Goal: Task Accomplishment & Management: Manage account settings

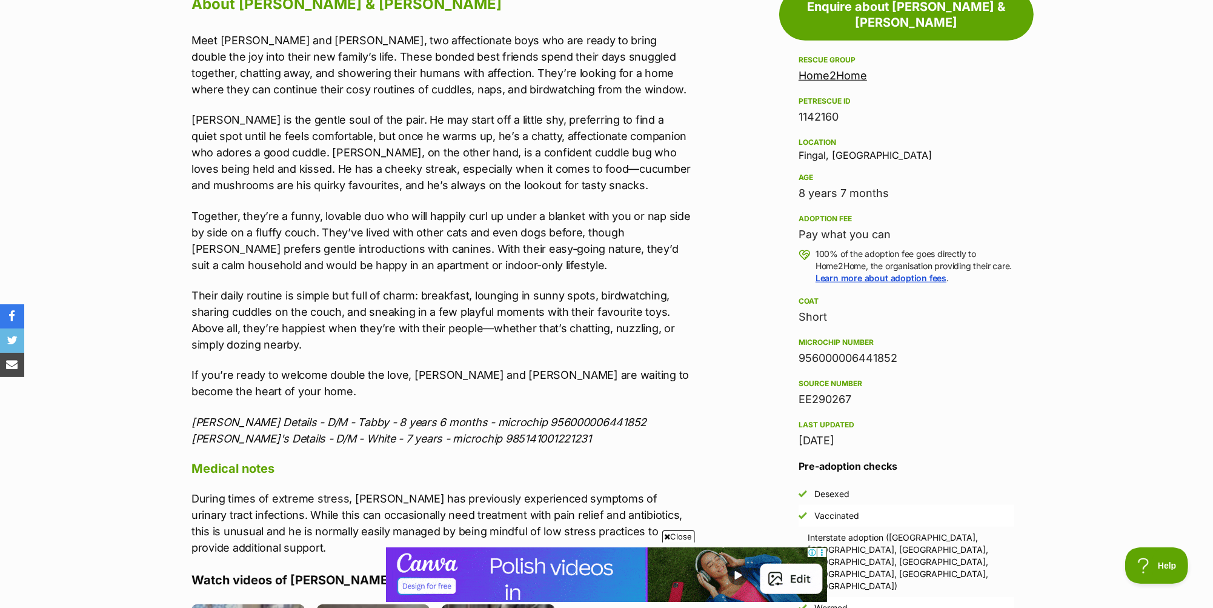
scroll to position [1202, 0]
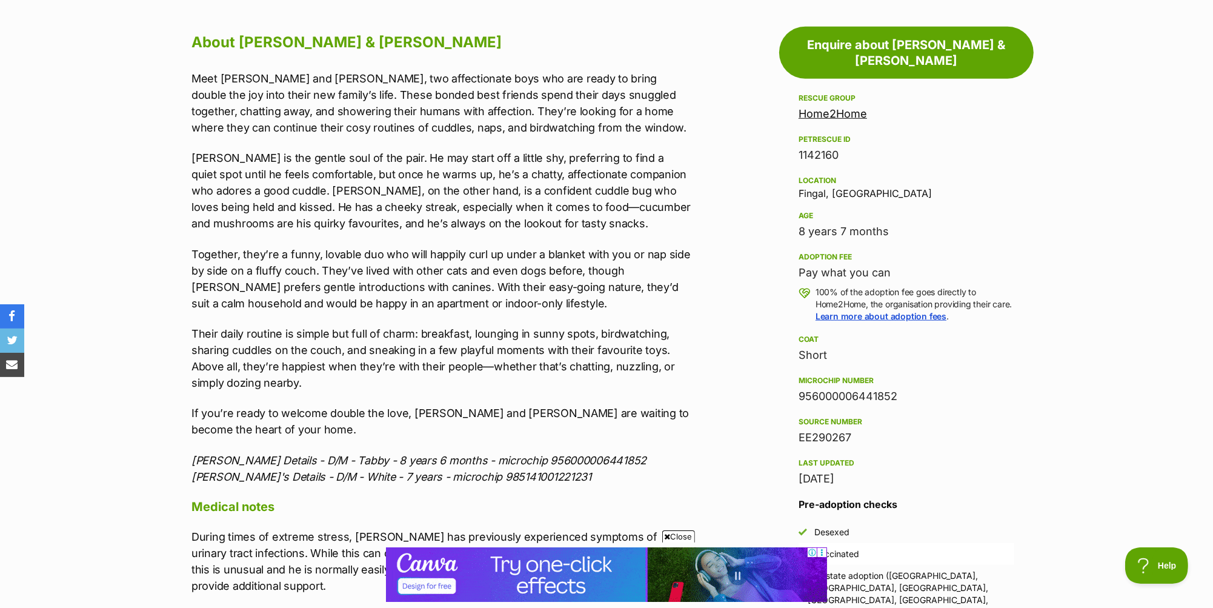
drag, startPoint x: 840, startPoint y: 134, endPoint x: 799, endPoint y: 133, distance: 41.2
click at [799, 147] on div "1142160" at bounding box center [906, 155] width 216 height 17
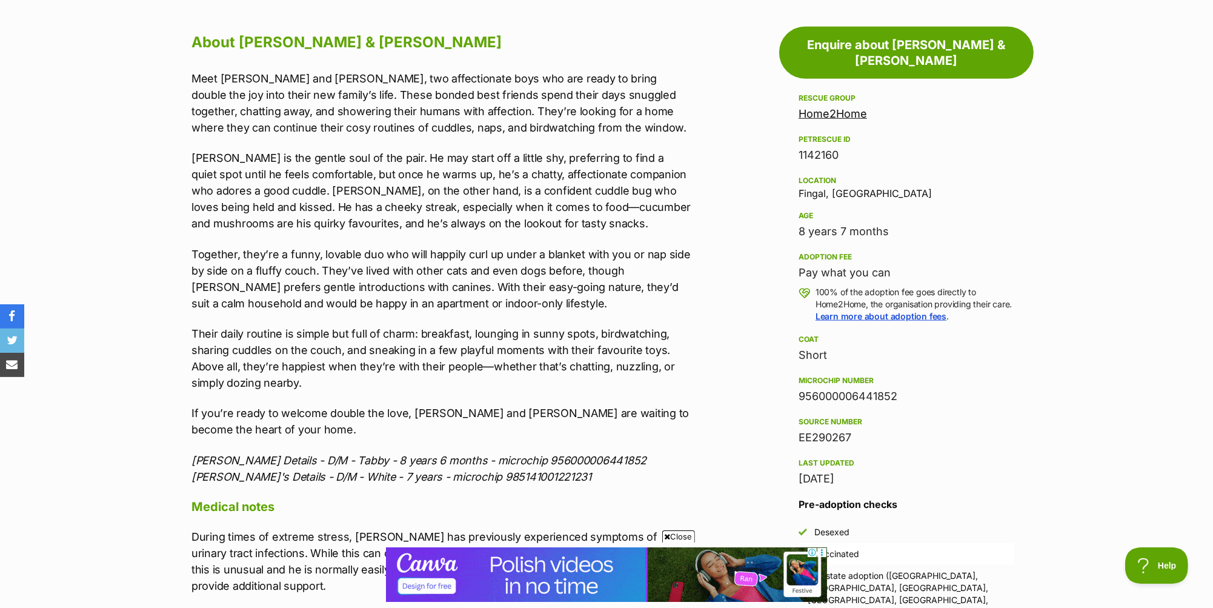
copy div "1142160"
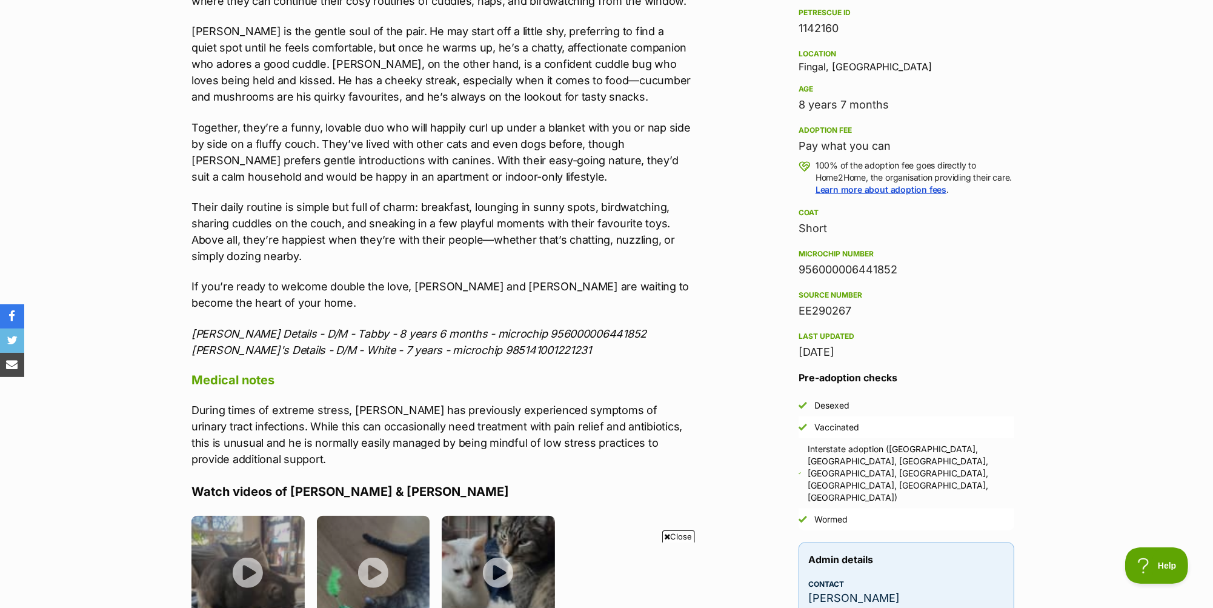
scroll to position [1330, 0]
drag, startPoint x: 546, startPoint y: 345, endPoint x: 444, endPoint y: 348, distance: 102.4
click at [444, 348] on p "Finn's Details - D/M - Tabby - 8 years 6 months - microchip 956000006441852 Rud…" at bounding box center [441, 340] width 500 height 33
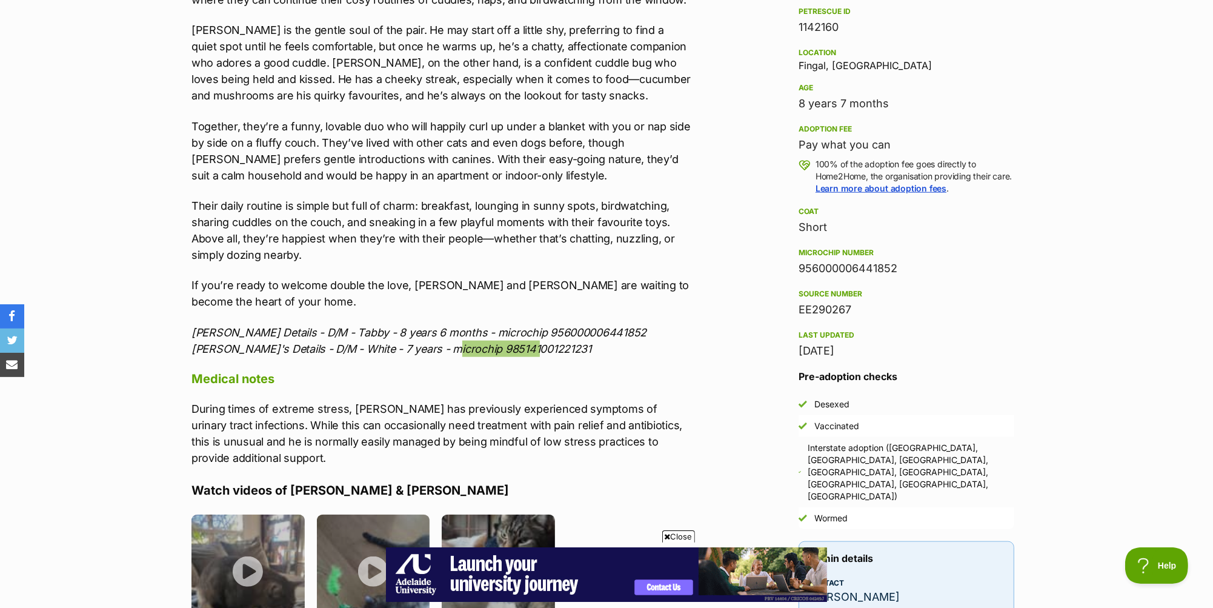
scroll to position [0, 0]
drag, startPoint x: 581, startPoint y: 326, endPoint x: 491, endPoint y: 322, distance: 90.4
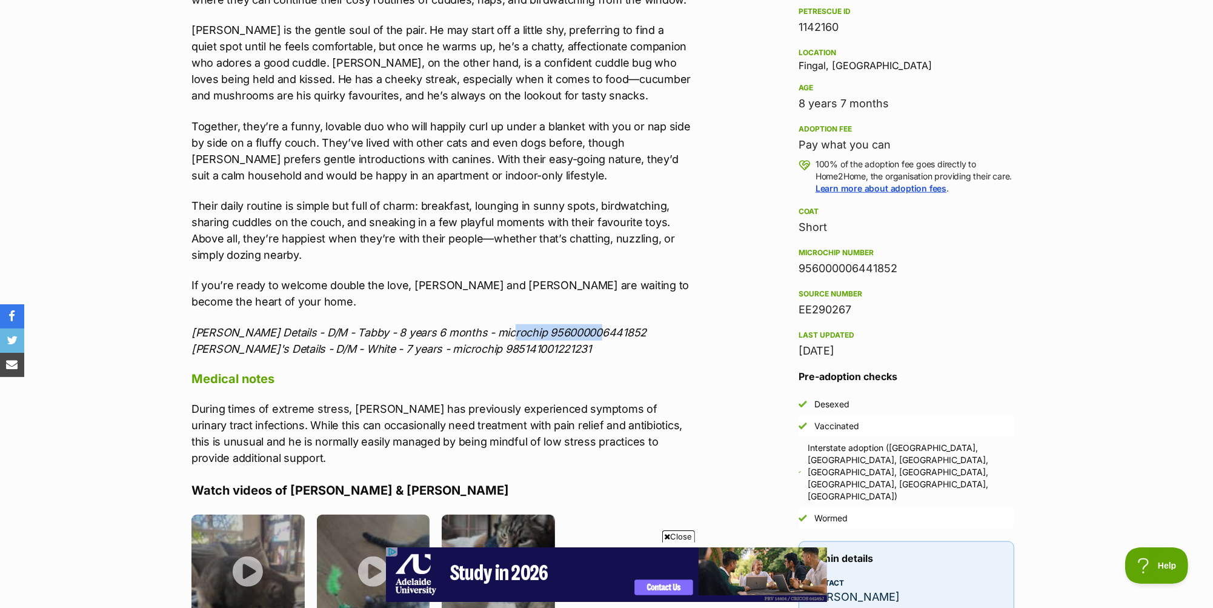
click at [491, 324] on p "Finn's Details - D/M - Tabby - 8 years 6 months - microchip 956000006441852 Rud…" at bounding box center [441, 340] width 500 height 33
copy icon "956000006441852"
click at [555, 345] on p "Finn's Details - D/M - Tabby - 8 years 6 months - microchip 956000006441852 Rud…" at bounding box center [441, 340] width 500 height 33
drag, startPoint x: 542, startPoint y: 343, endPoint x: 442, endPoint y: 338, distance: 100.1
click at [442, 338] on p "Finn's Details - D/M - Tabby - 8 years 6 months - microchip 956000006441852 Rud…" at bounding box center [441, 340] width 500 height 33
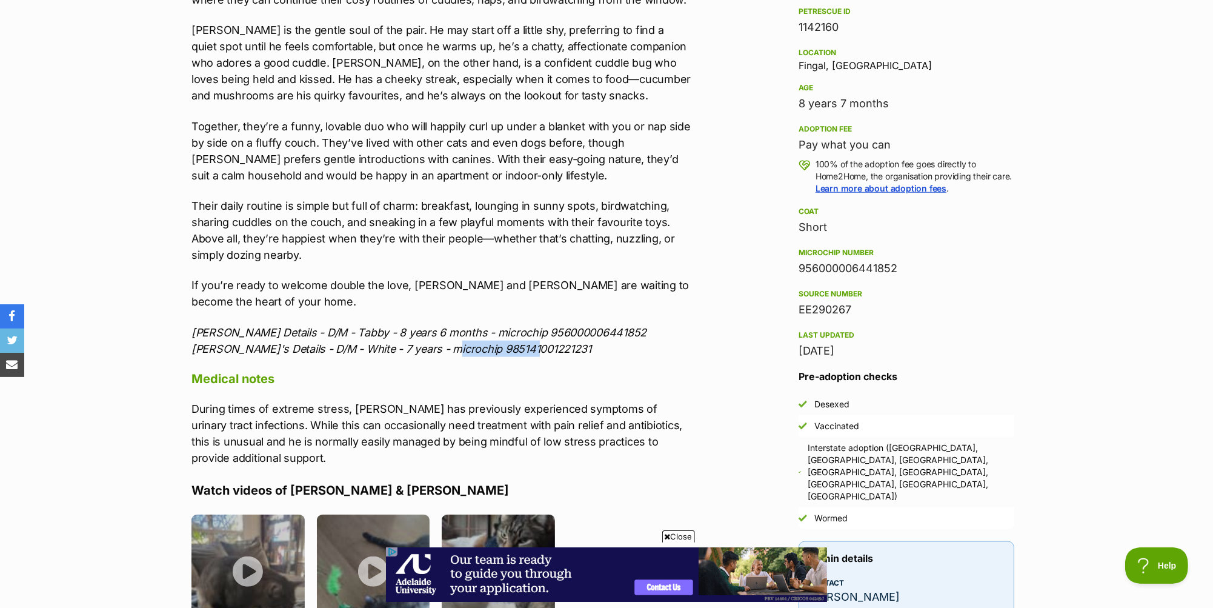
copy icon "985141001221231"
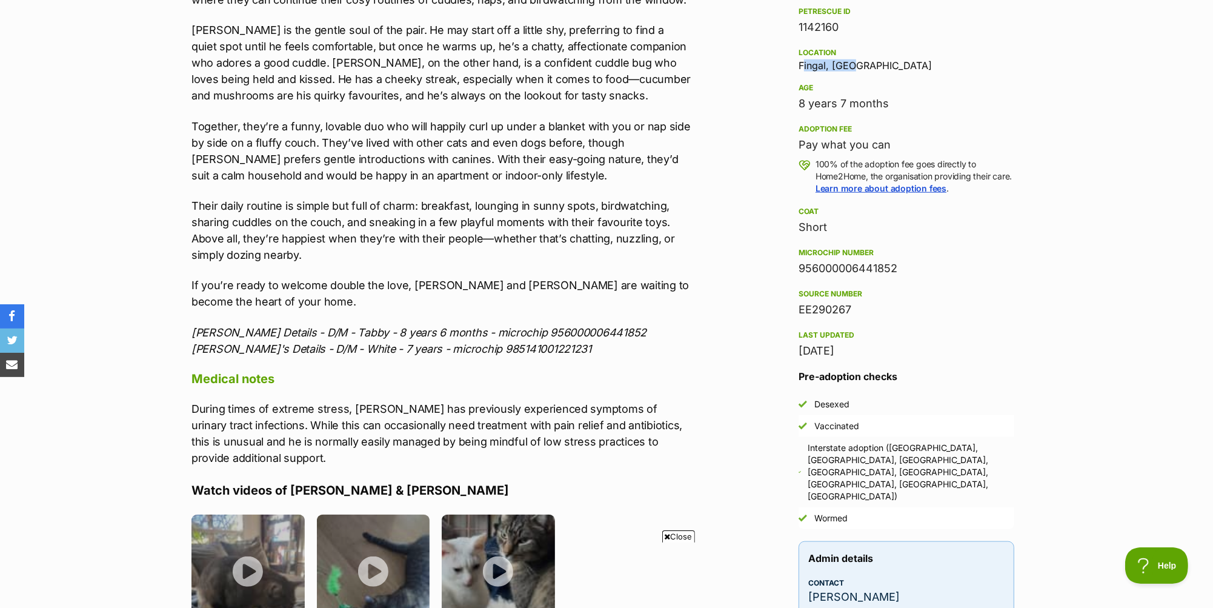
drag, startPoint x: 848, startPoint y: 47, endPoint x: 792, endPoint y: 41, distance: 56.1
click at [792, 41] on aside "Rescue group Home2Home PetRescue ID 1142160 Location Fingal, VIC Age 8 years 7 …" at bounding box center [906, 308] width 254 height 691
copy div "Fingal, VIC"
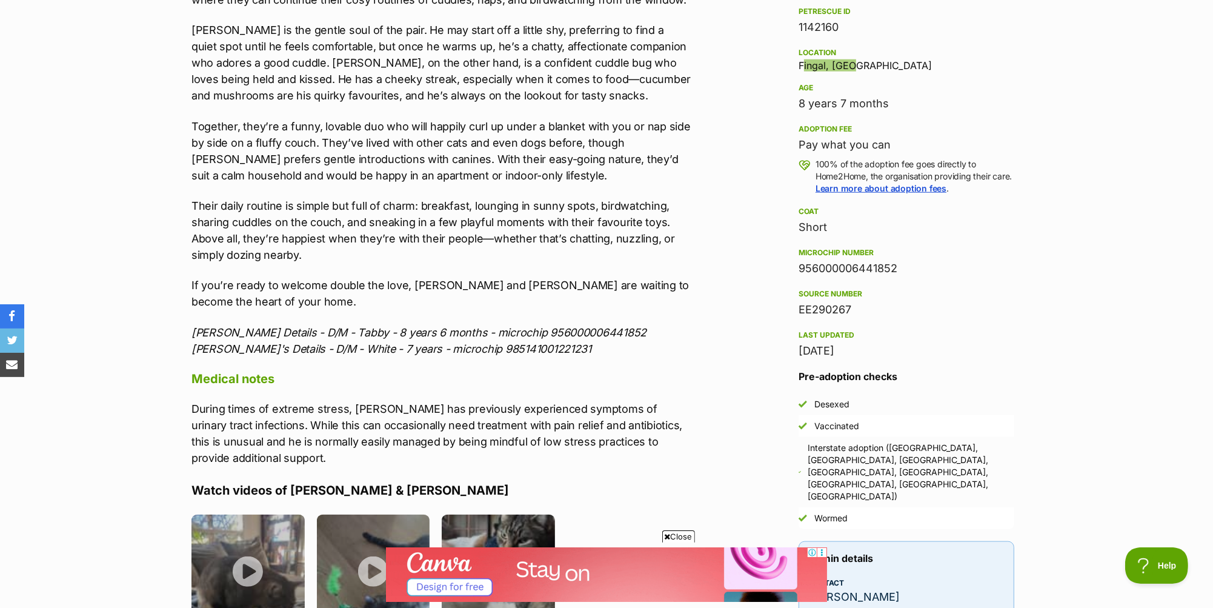
scroll to position [1111, 0]
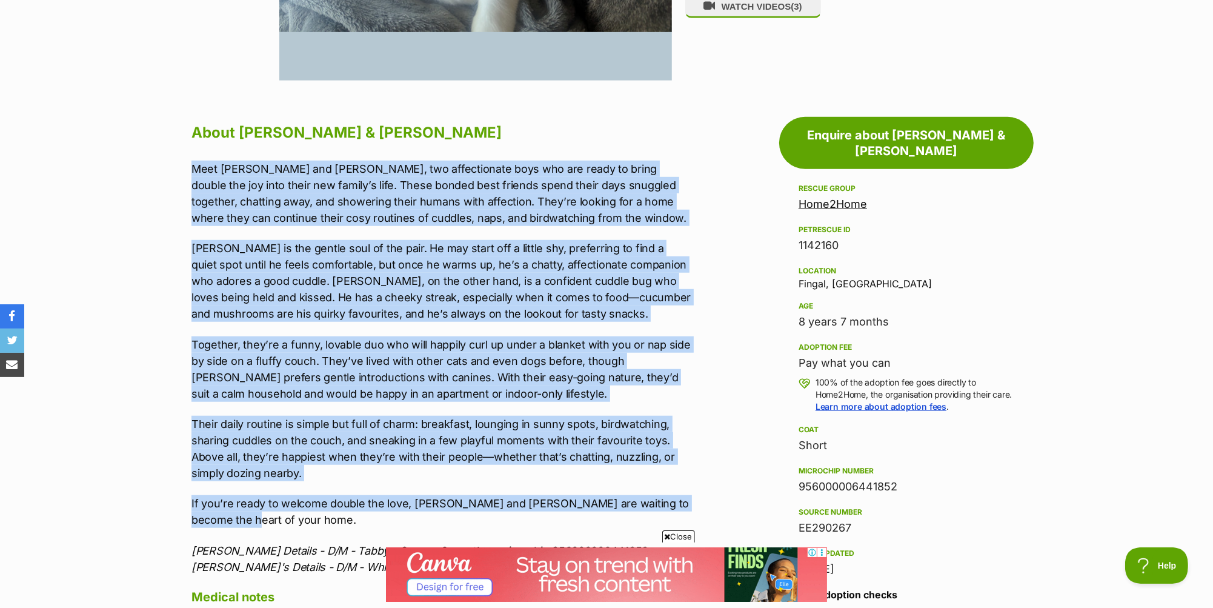
drag, startPoint x: 190, startPoint y: 162, endPoint x: 570, endPoint y: 514, distance: 517.4
copy div "Meet Rudy and Finn, two affectionate boys who are ready to bring double the joy…"
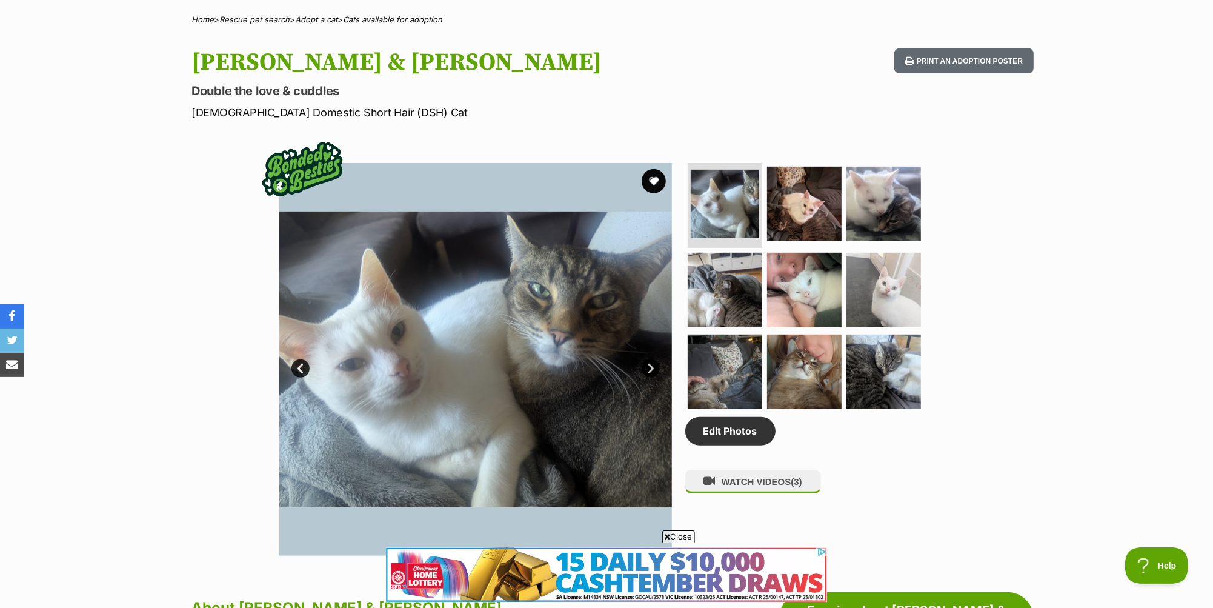
scroll to position [0, 0]
click at [781, 213] on img at bounding box center [804, 204] width 78 height 78
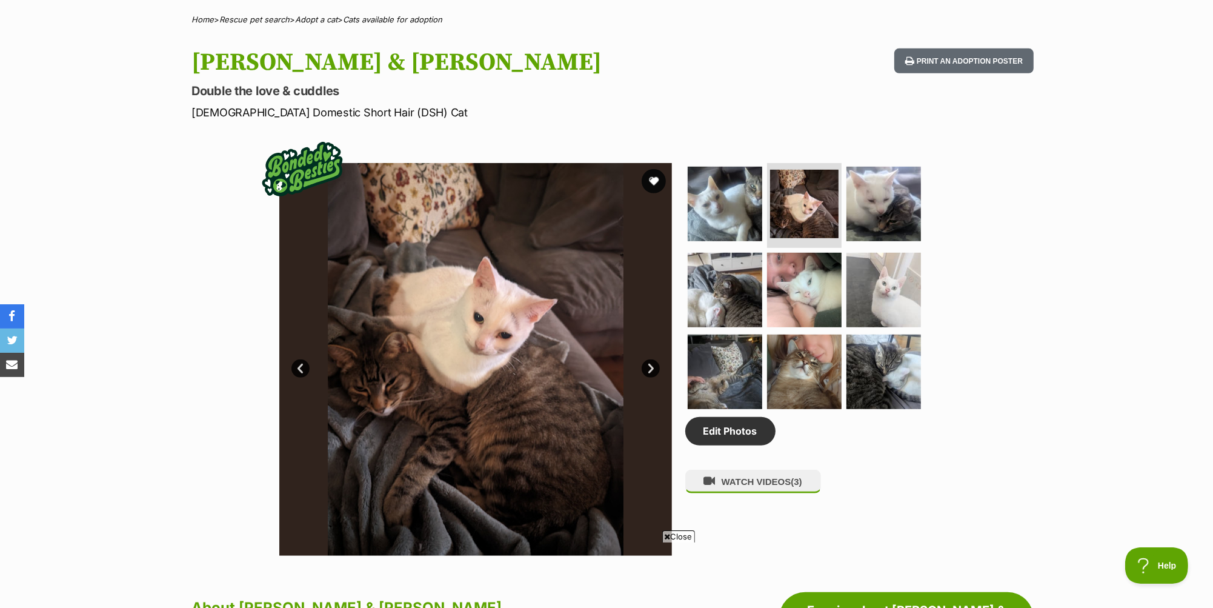
scroll to position [263, 0]
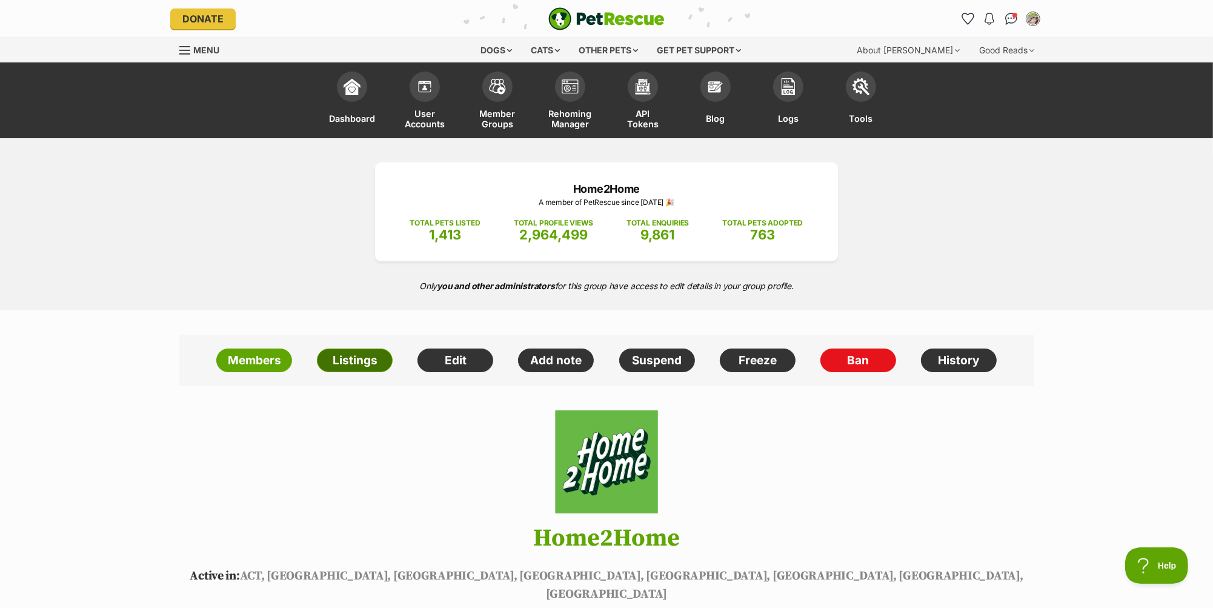
click at [353, 362] on link "Listings" at bounding box center [355, 360] width 76 height 24
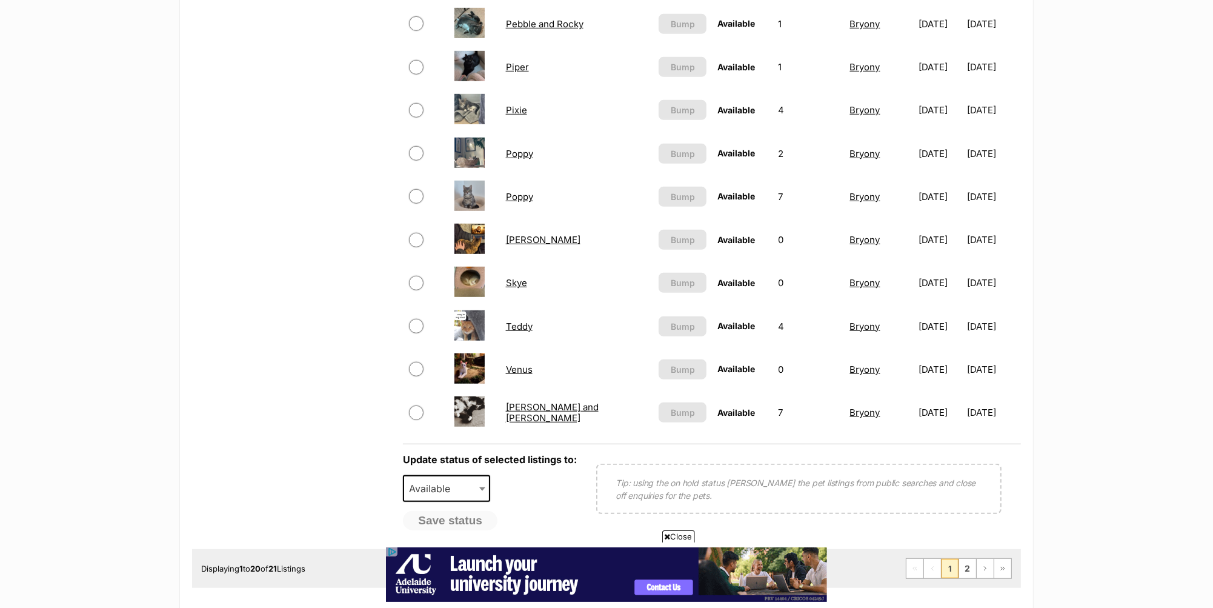
scroll to position [792, 0]
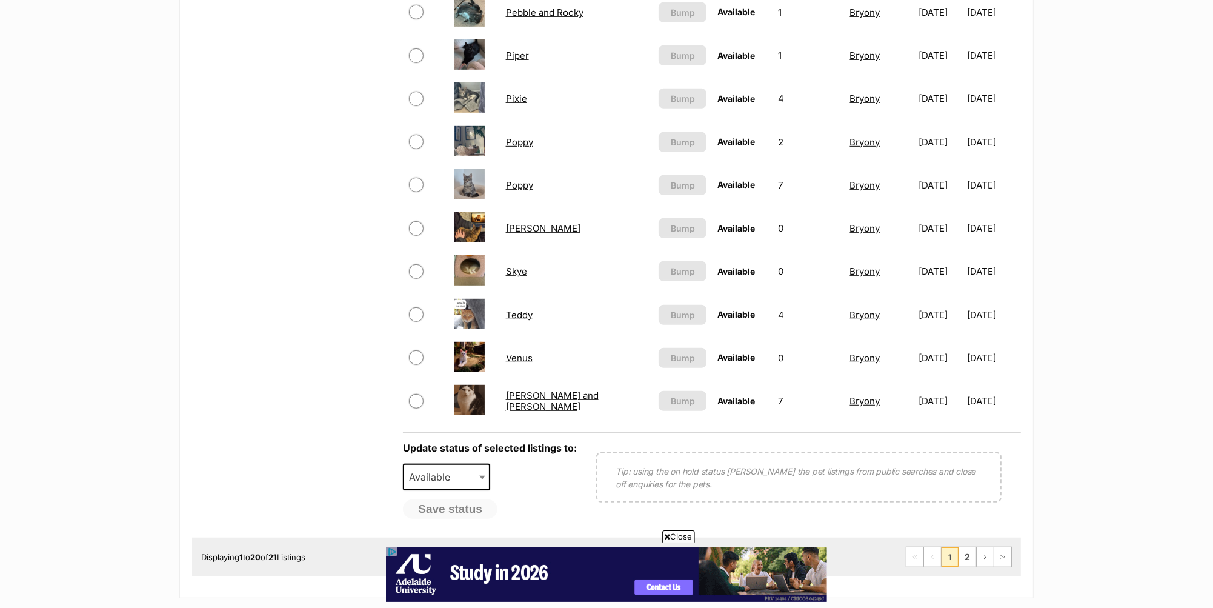
click at [512, 345] on td "Venus" at bounding box center [577, 358] width 152 height 42
click at [513, 352] on link "Venus" at bounding box center [519, 358] width 27 height 12
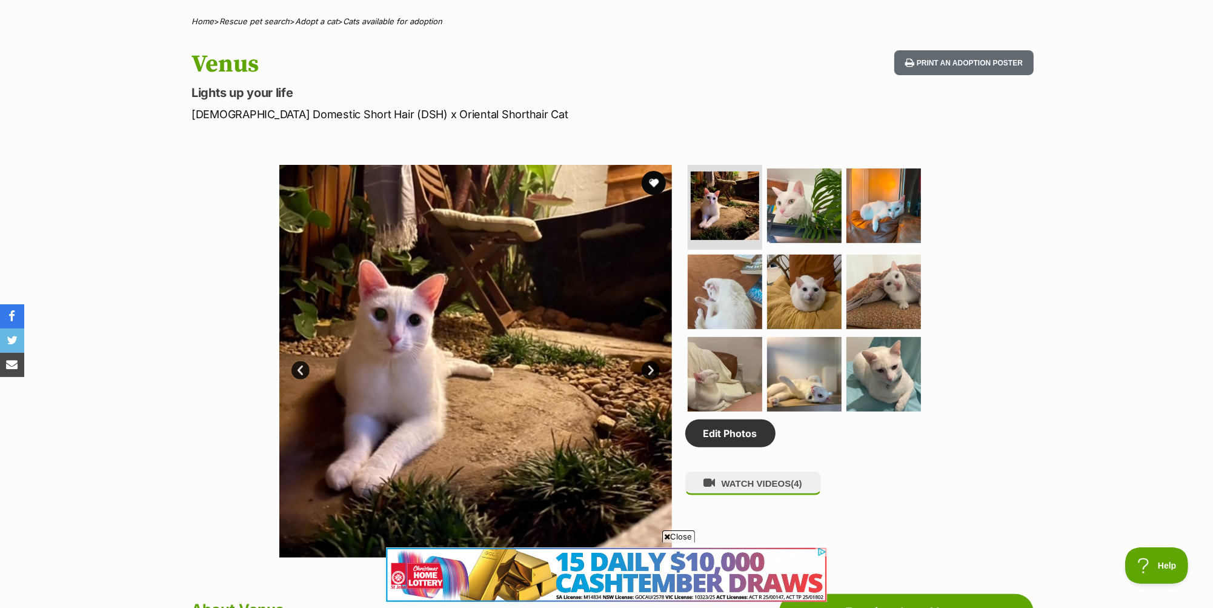
scroll to position [505, 0]
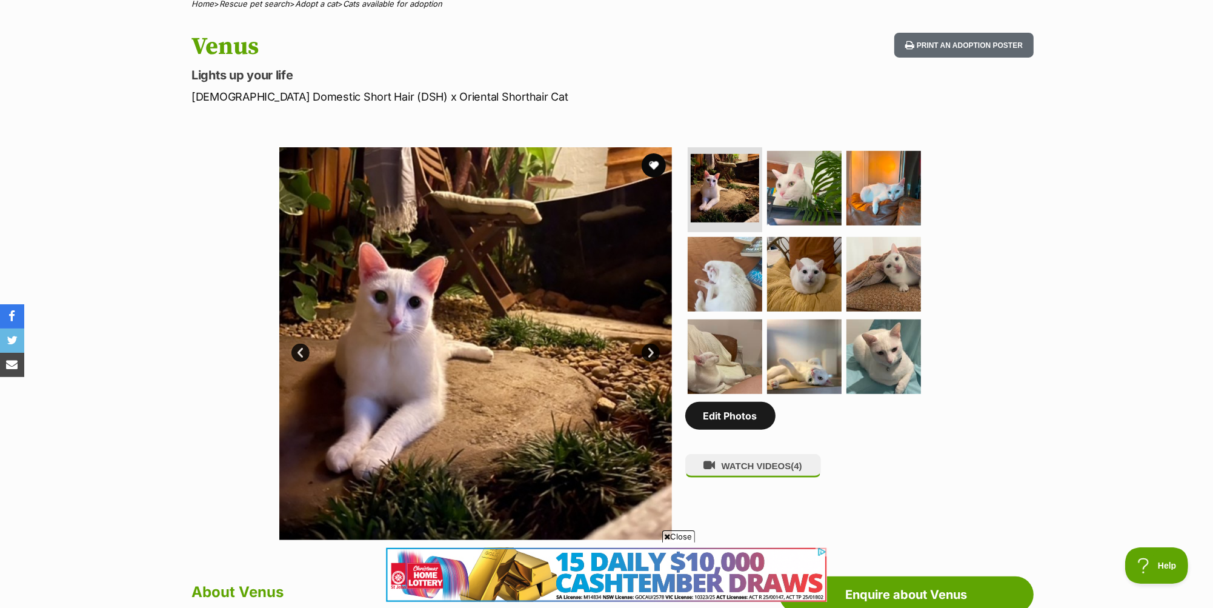
click at [744, 416] on link "Edit Photos" at bounding box center [730, 416] width 90 height 28
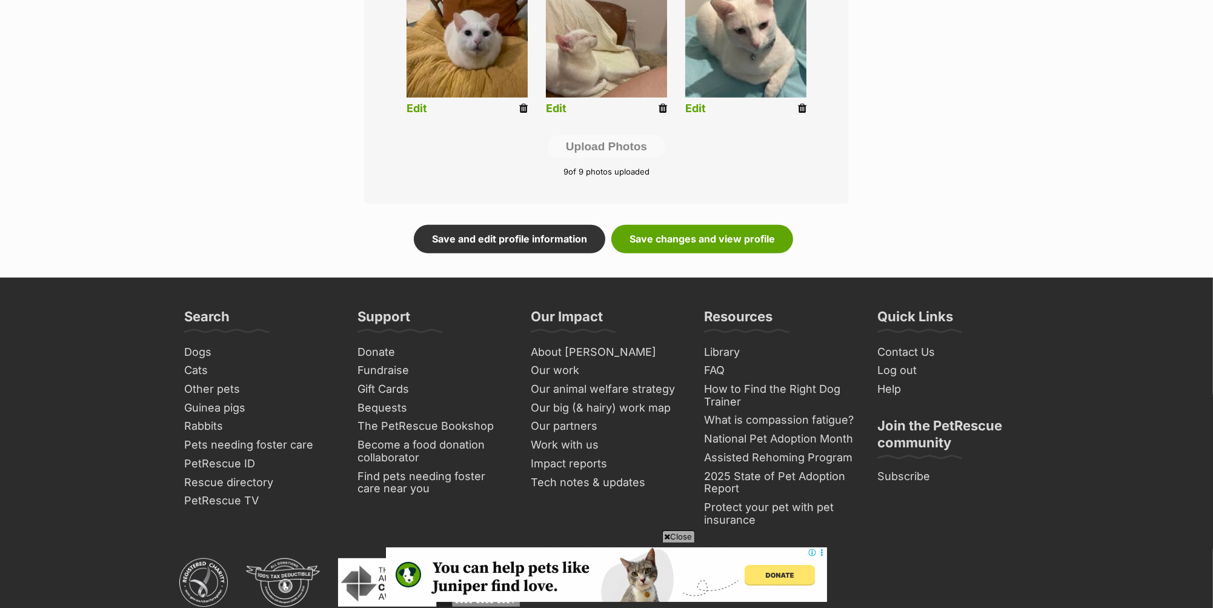
scroll to position [694, 0]
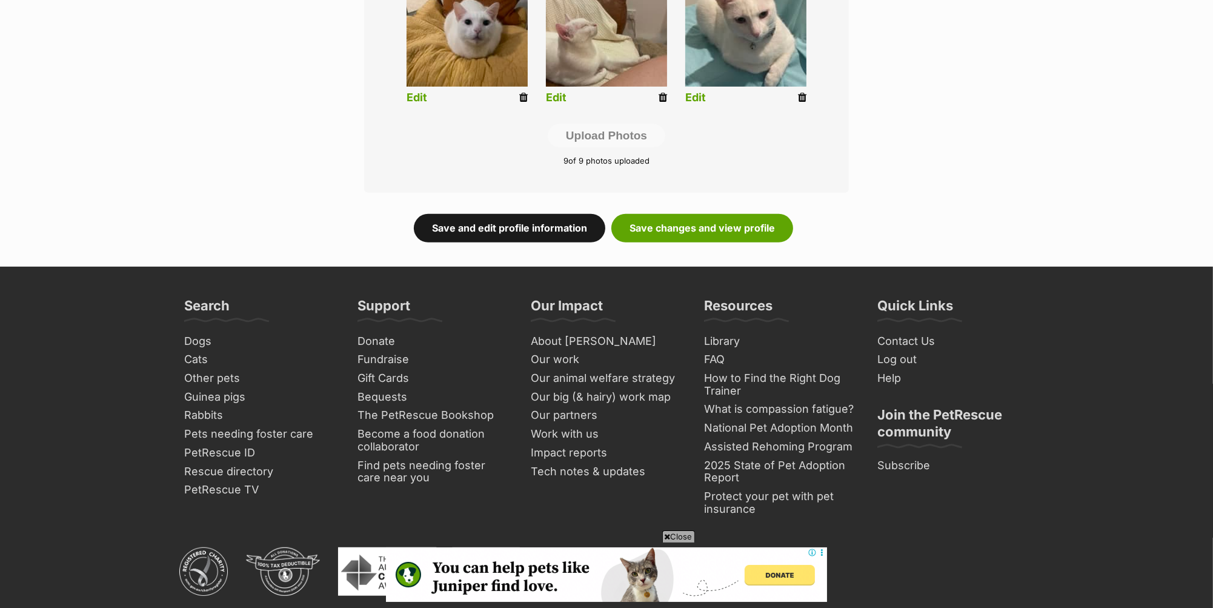
click at [503, 224] on link "Save and edit profile information" at bounding box center [509, 228] width 191 height 28
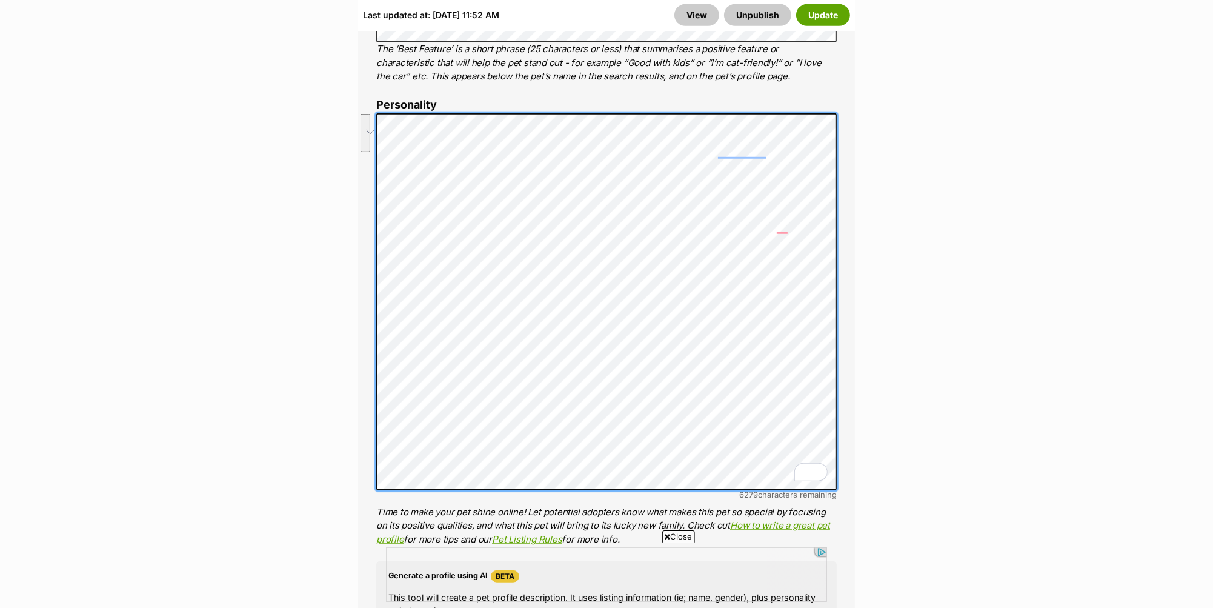
scroll to position [1031, 0]
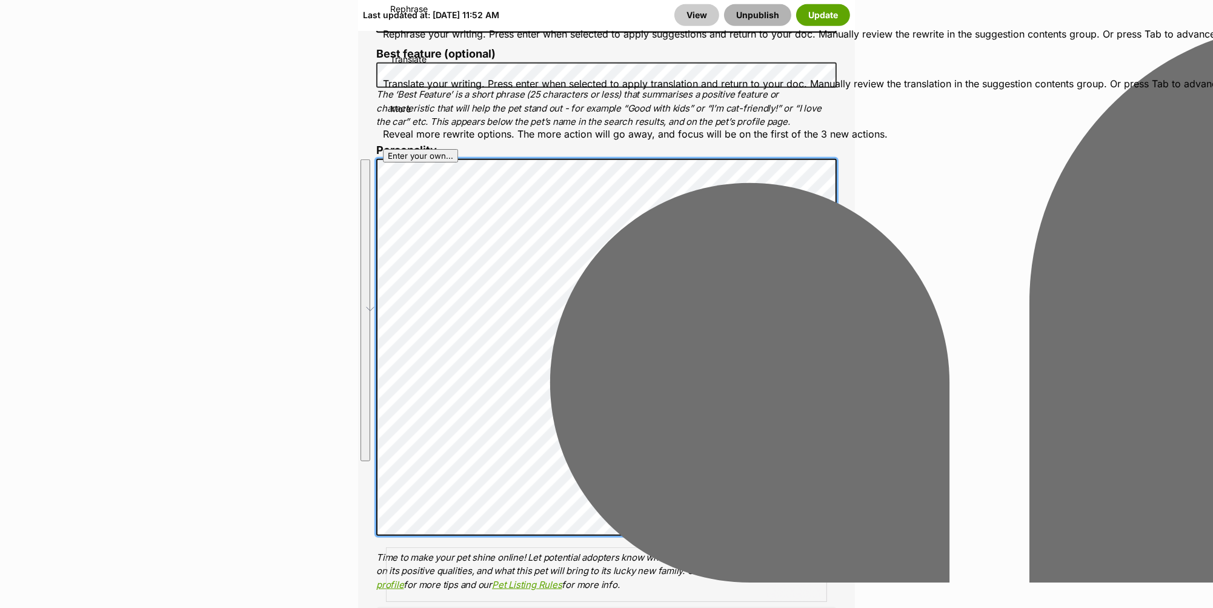
scroll to position [0, 0]
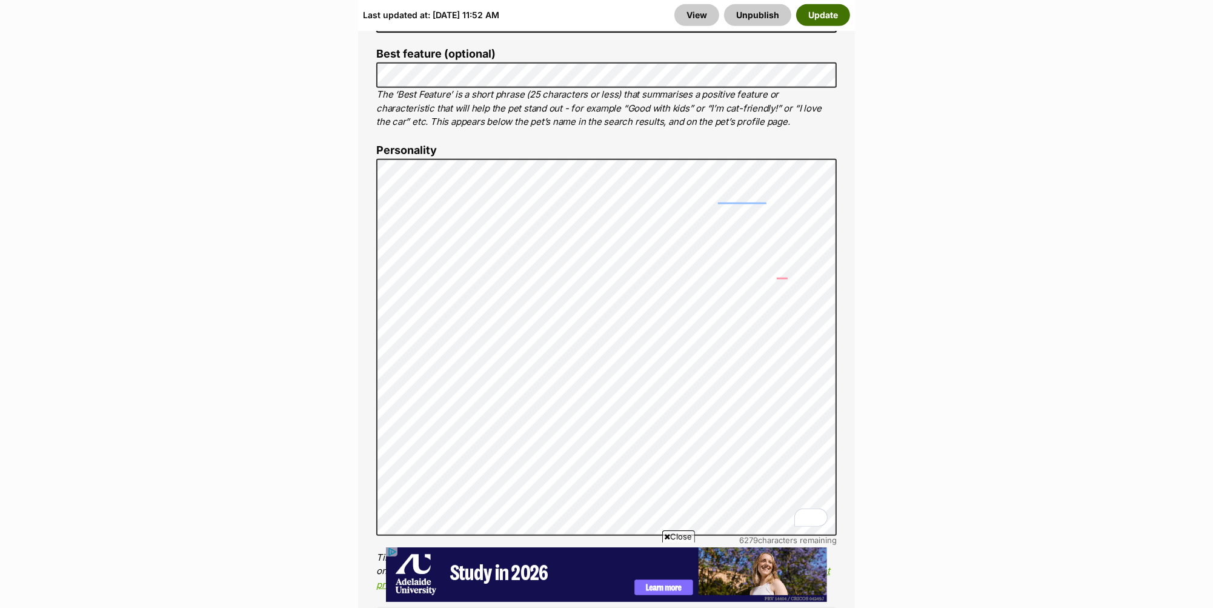
click at [825, 12] on button "Update" at bounding box center [823, 15] width 54 height 22
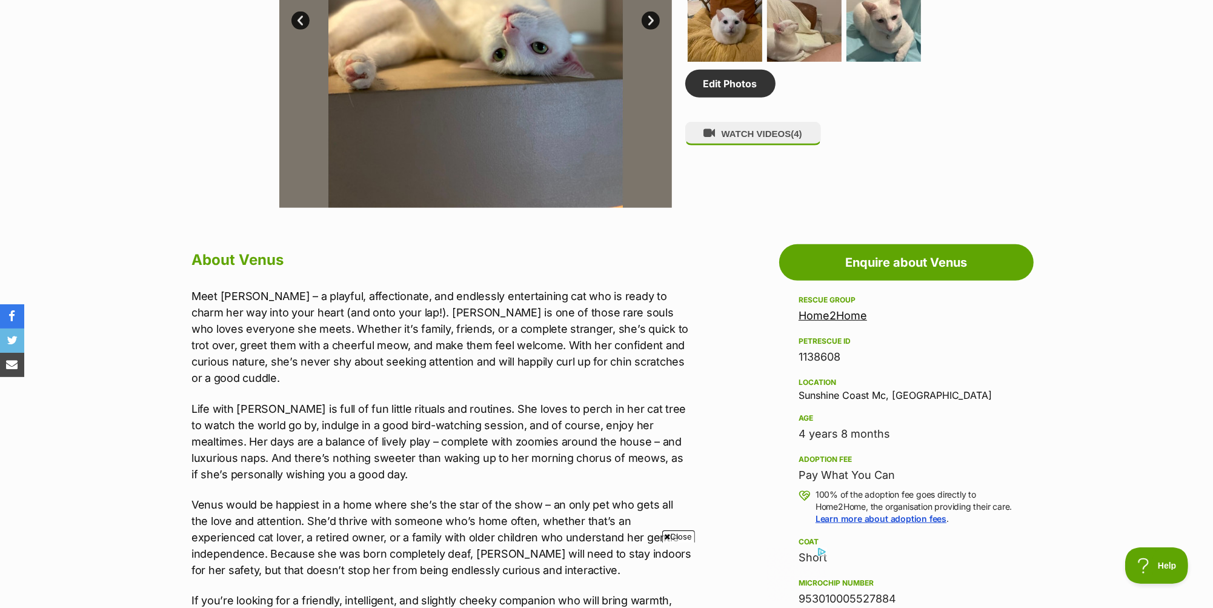
scroll to position [872, 0]
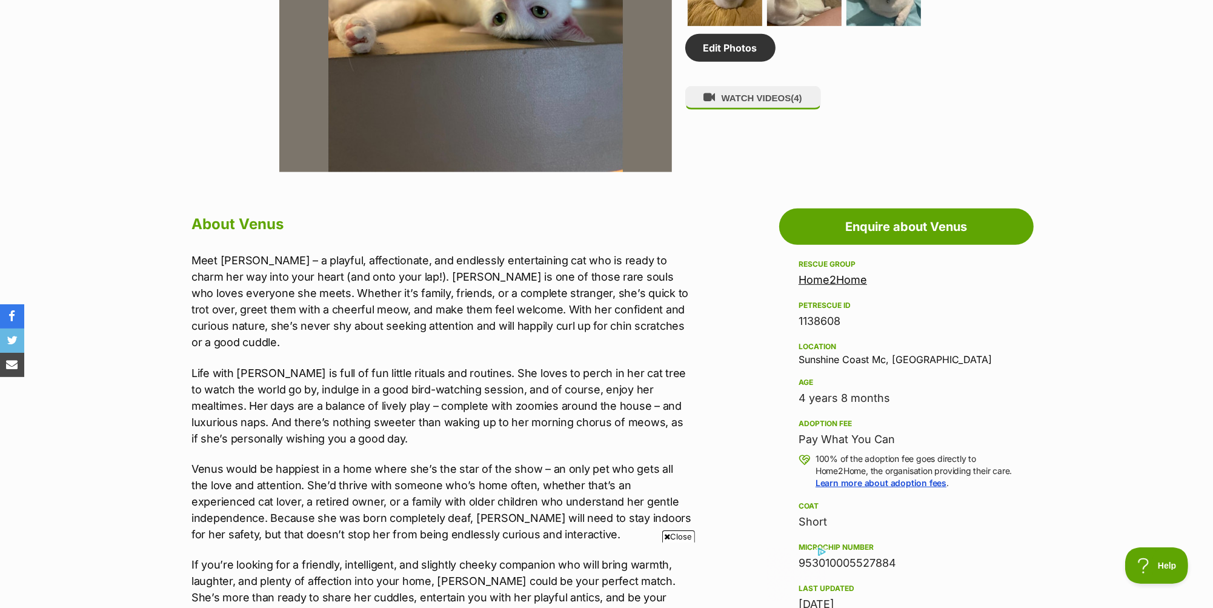
drag, startPoint x: 846, startPoint y: 321, endPoint x: 799, endPoint y: 319, distance: 46.7
click at [799, 319] on div "1138608" at bounding box center [906, 321] width 216 height 17
copy div "1138608"
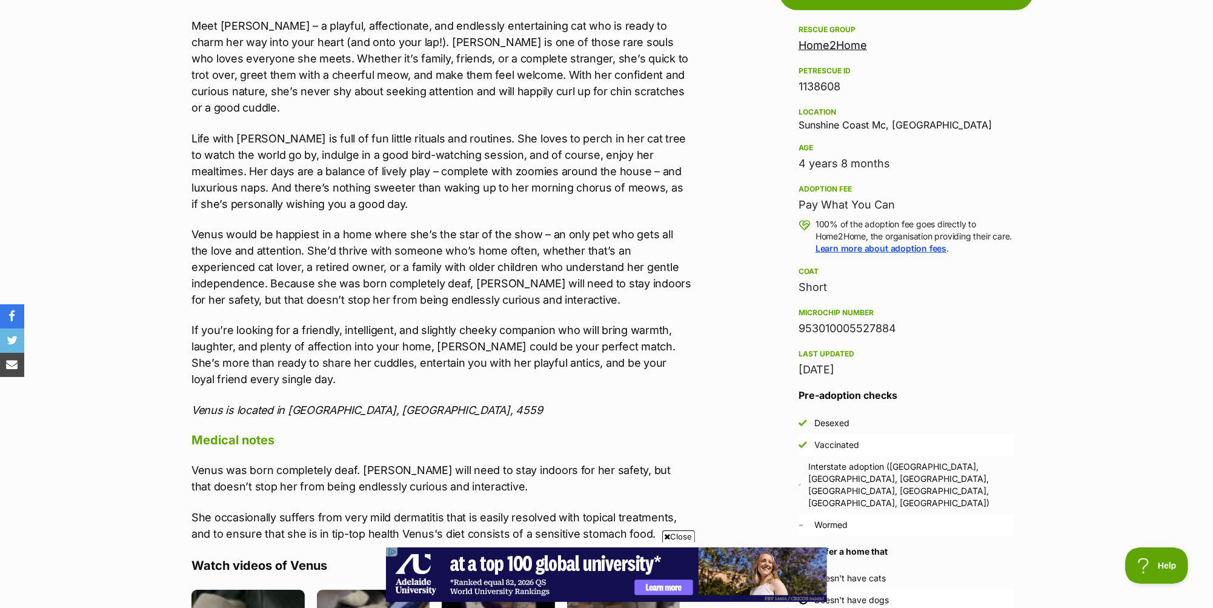
scroll to position [0, 0]
drag, startPoint x: 902, startPoint y: 338, endPoint x: 791, endPoint y: 335, distance: 110.9
click at [791, 335] on aside "Rescue group Home2Home PetRescue ID 1138608 Location Sunshine Coast Mc, QLD Age…" at bounding box center [906, 378] width 254 height 713
copy div "953010005527884"
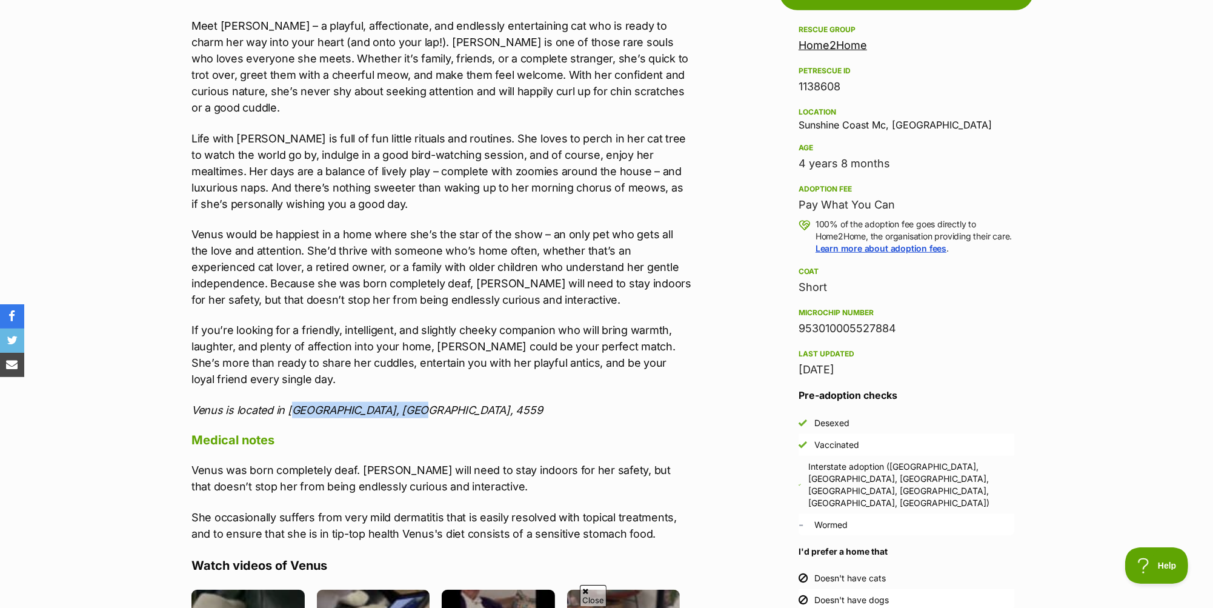
drag, startPoint x: 400, startPoint y: 393, endPoint x: 288, endPoint y: 392, distance: 112.1
click at [288, 402] on p "Venus is located in Diddillibah, QLD, 4559" at bounding box center [441, 410] width 500 height 16
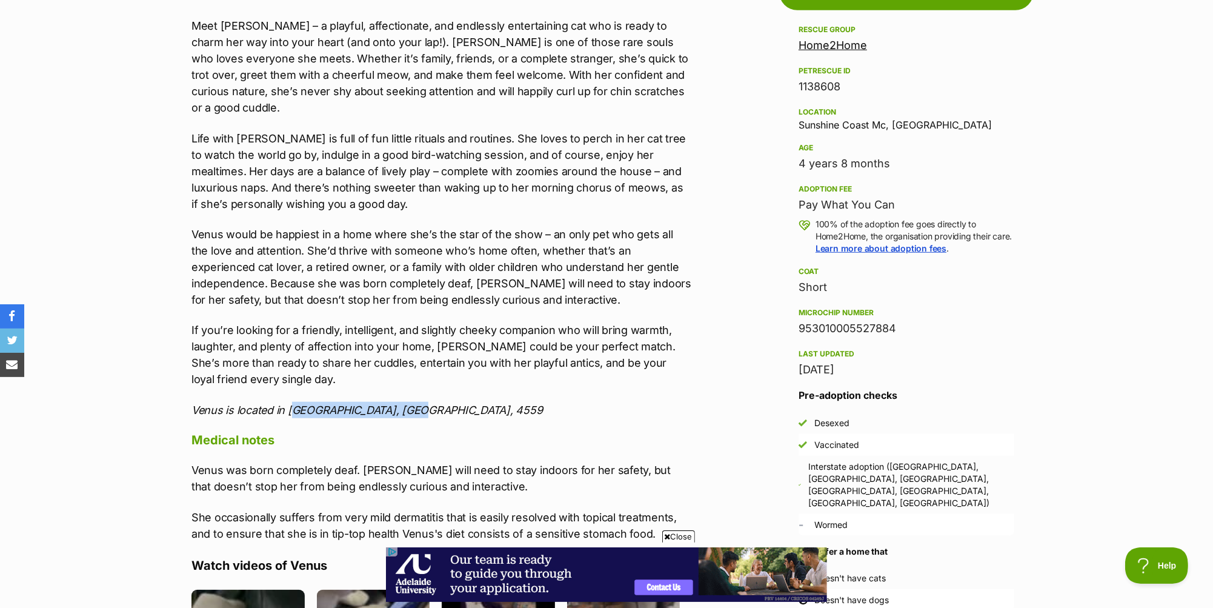
copy icon "Diddillibah, QLD, 4559"
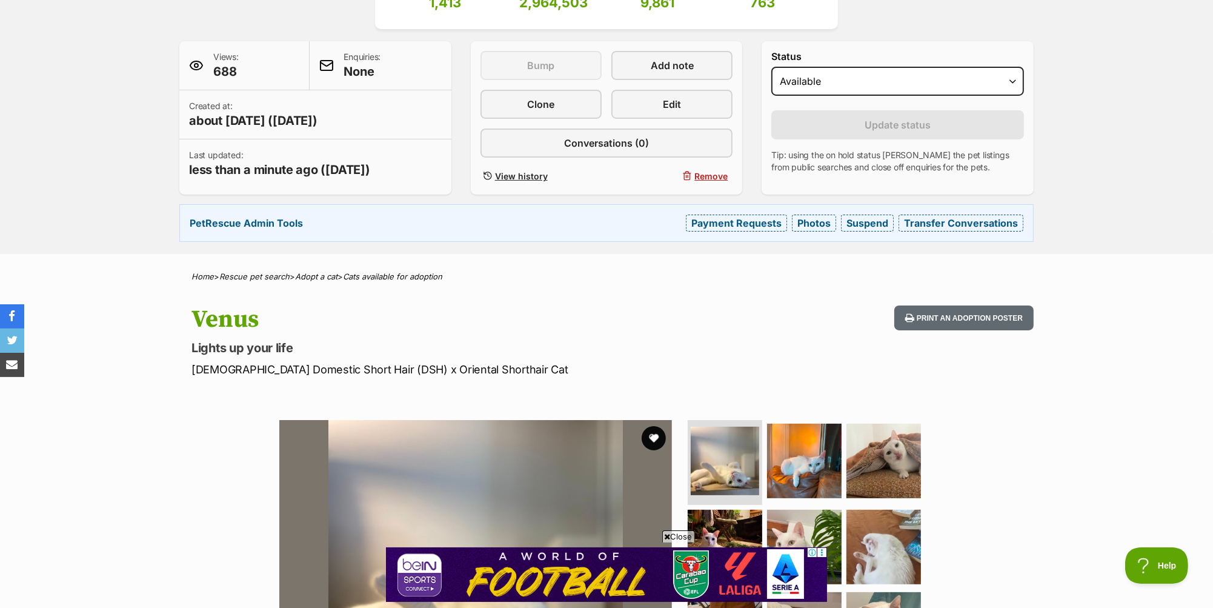
scroll to position [94, 0]
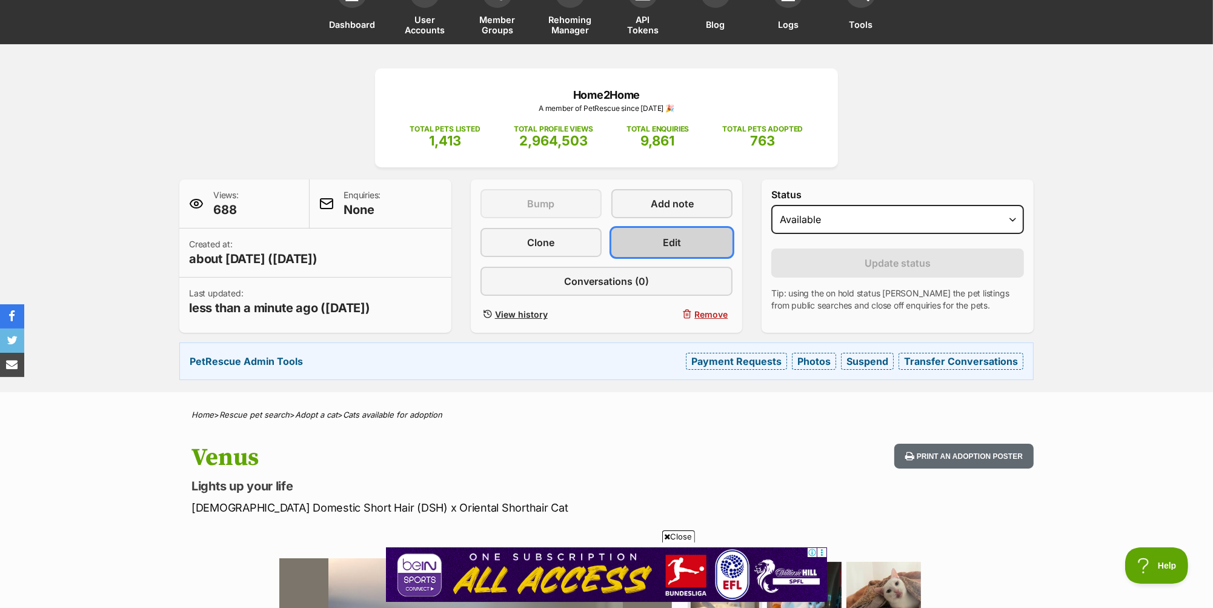
click at [661, 242] on link "Edit" at bounding box center [671, 242] width 121 height 29
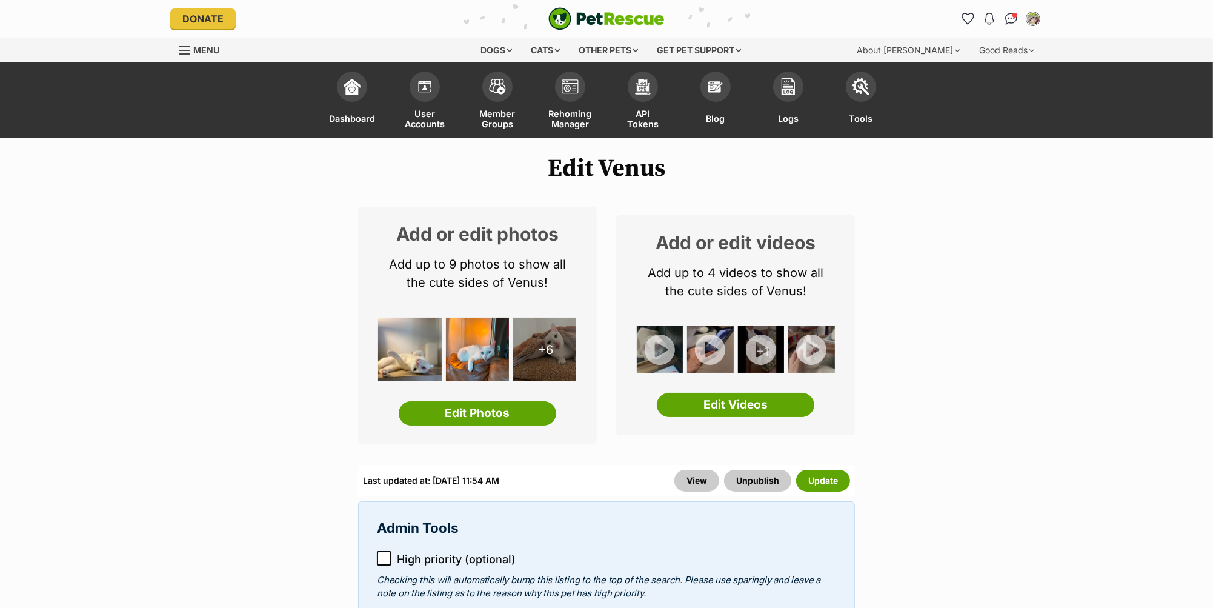
click at [380, 554] on icon at bounding box center [384, 558] width 8 height 8
click at [847, 477] on button "Update" at bounding box center [823, 480] width 54 height 22
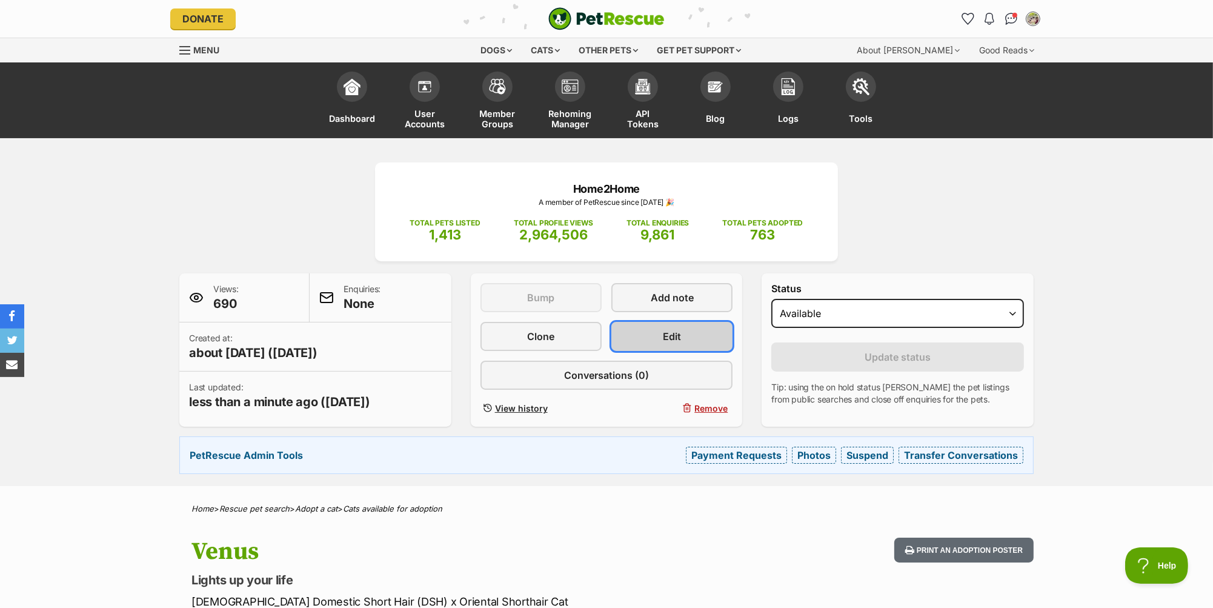
click at [681, 331] on link "Edit" at bounding box center [671, 336] width 121 height 29
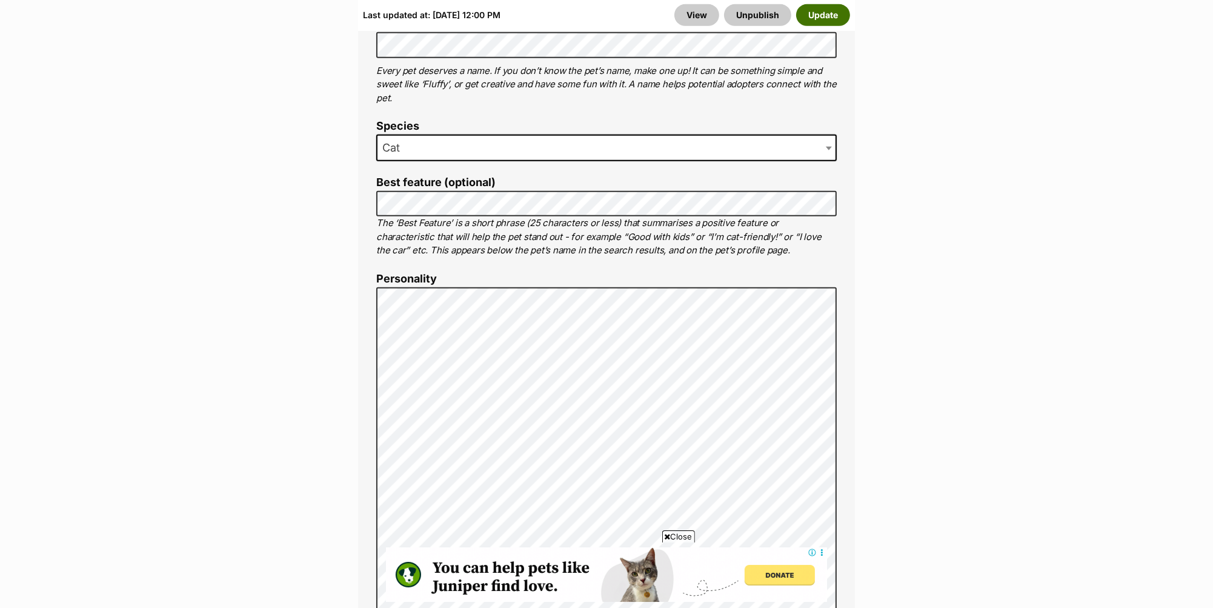
click at [823, 15] on button "Update" at bounding box center [823, 15] width 54 height 22
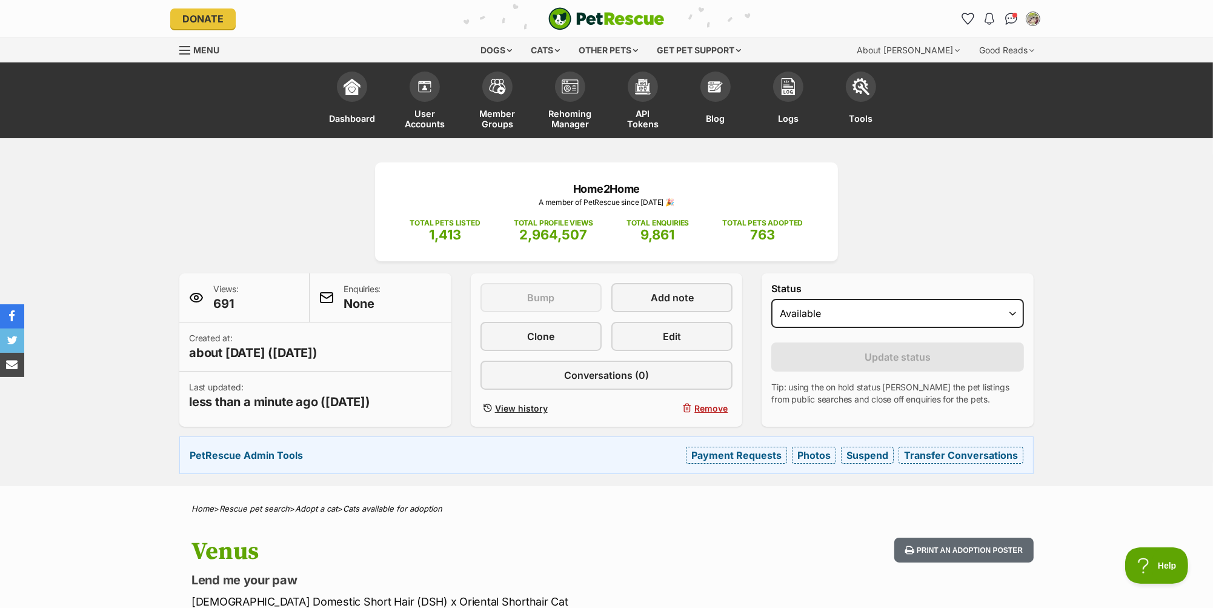
scroll to position [89, 0]
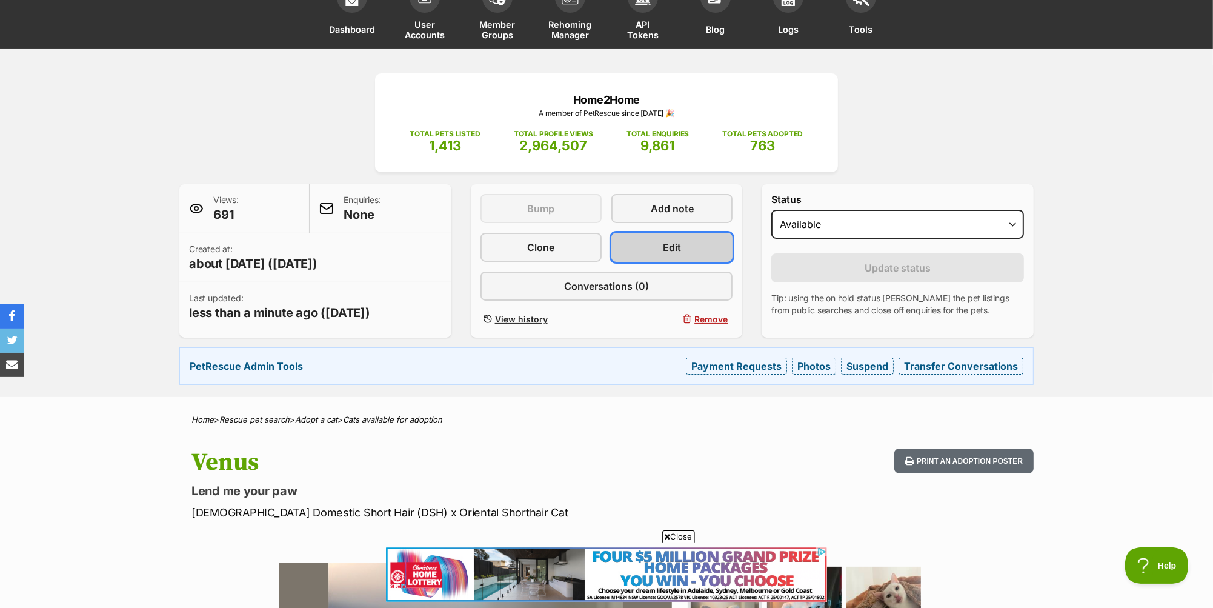
drag, startPoint x: 669, startPoint y: 248, endPoint x: 680, endPoint y: 243, distance: 12.5
click at [669, 248] on span "Edit" at bounding box center [672, 247] width 18 height 15
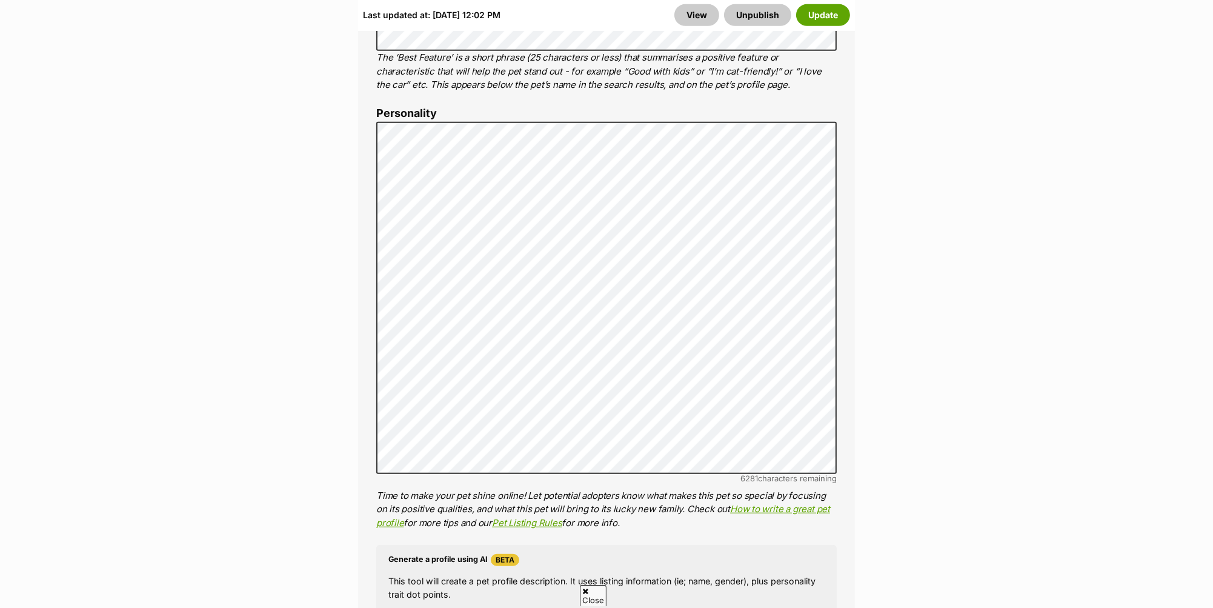
scroll to position [1645, 0]
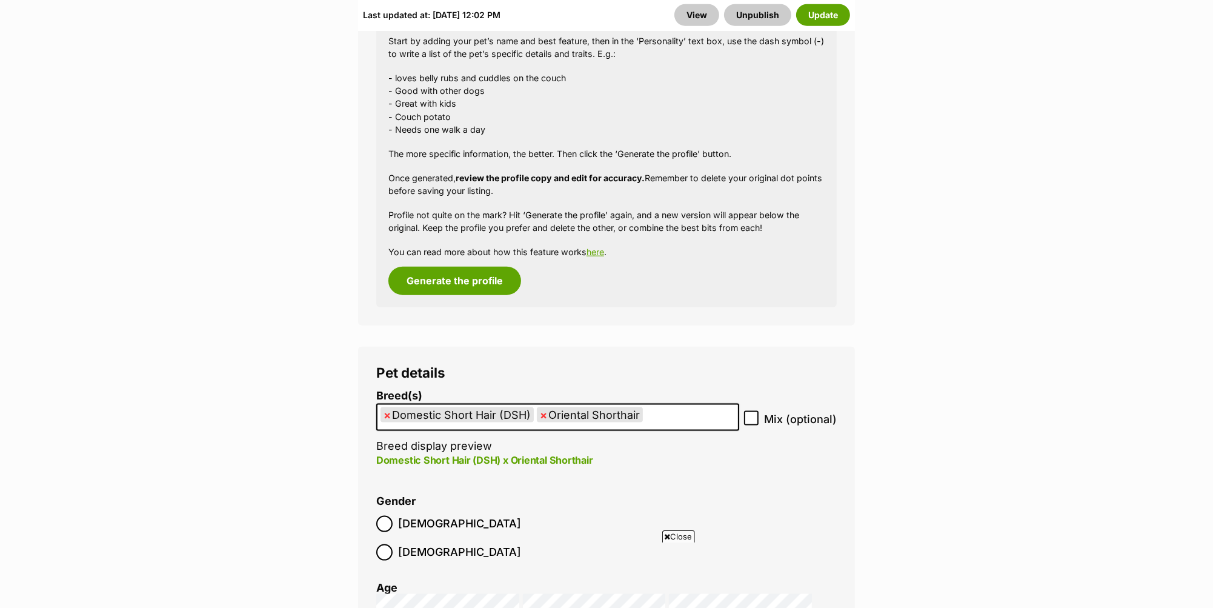
click at [385, 413] on span "×" at bounding box center [386, 414] width 7 height 15
select select "252104"
click at [827, 19] on button "Update" at bounding box center [823, 15] width 54 height 22
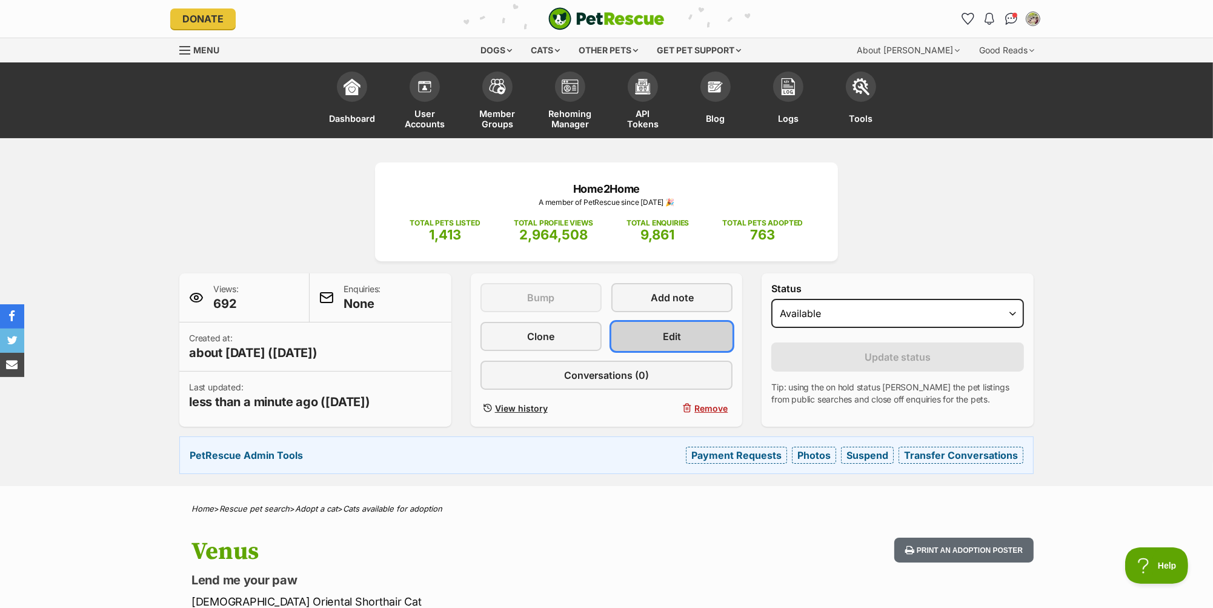
click at [673, 341] on span "Edit" at bounding box center [672, 336] width 18 height 15
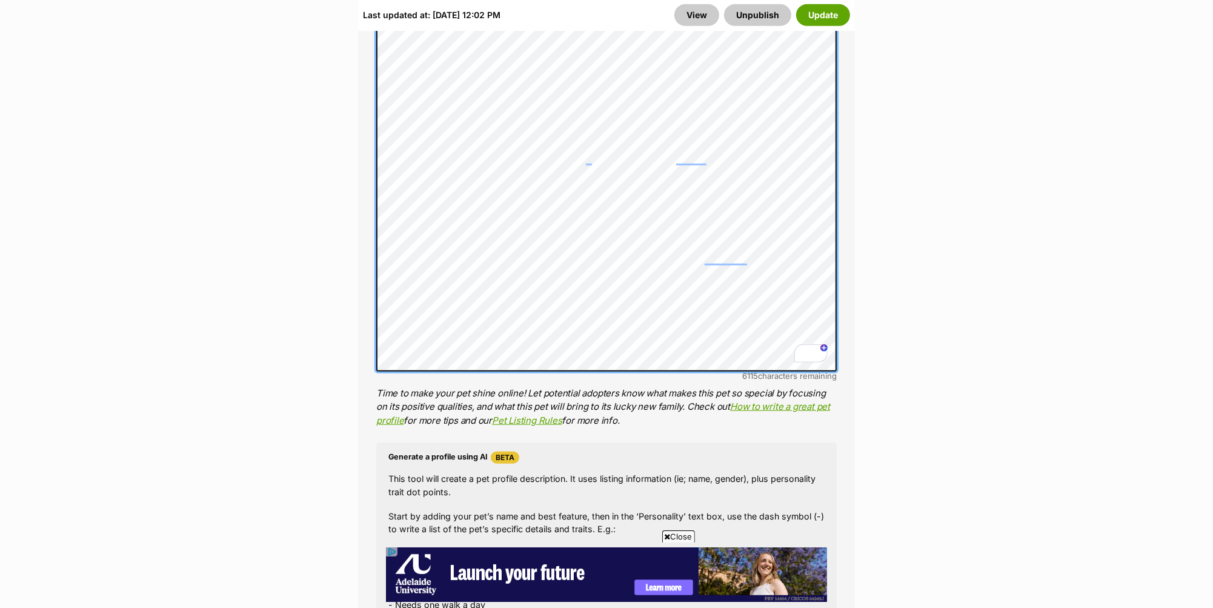
click at [359, 271] on div "About This Pet Name Henlo there, it looks like you might be using the pet name …" at bounding box center [606, 193] width 497 height 1211
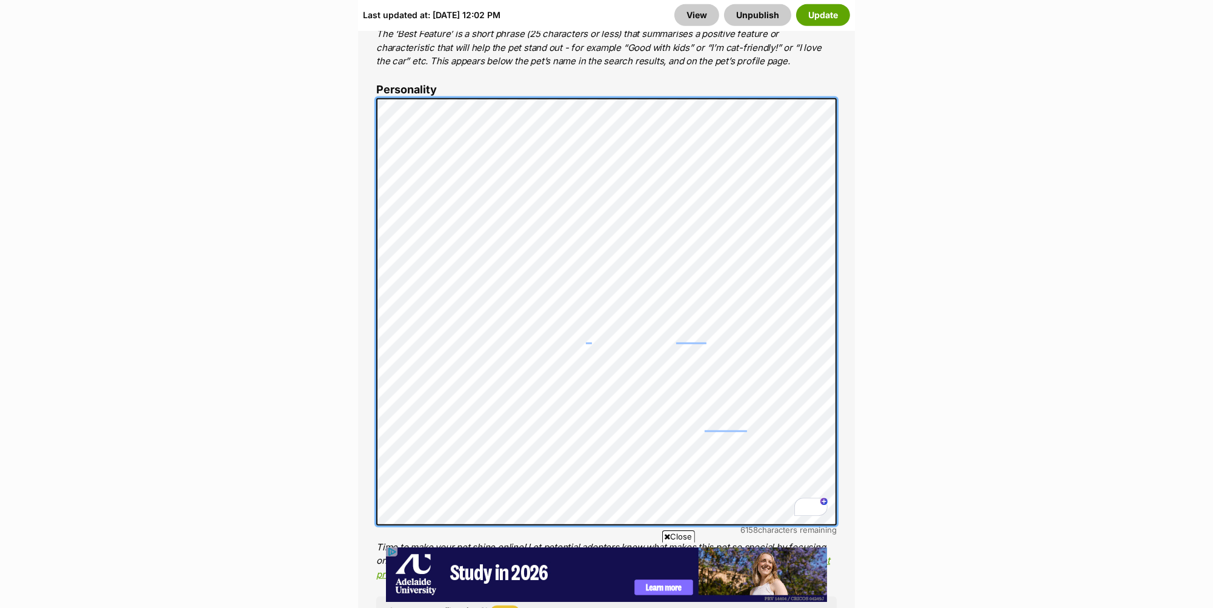
scroll to position [1070, 0]
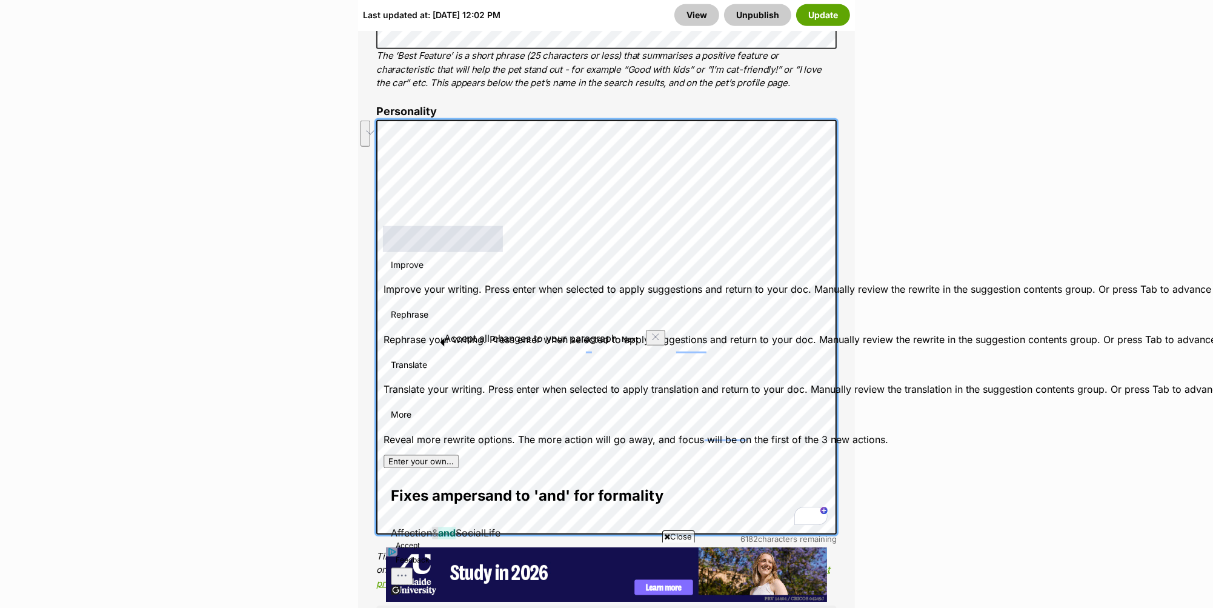
click at [414, 111] on li "Personality 6182 characters remaining Time to make your pet shine online! Let p…" at bounding box center [606, 347] width 460 height 485
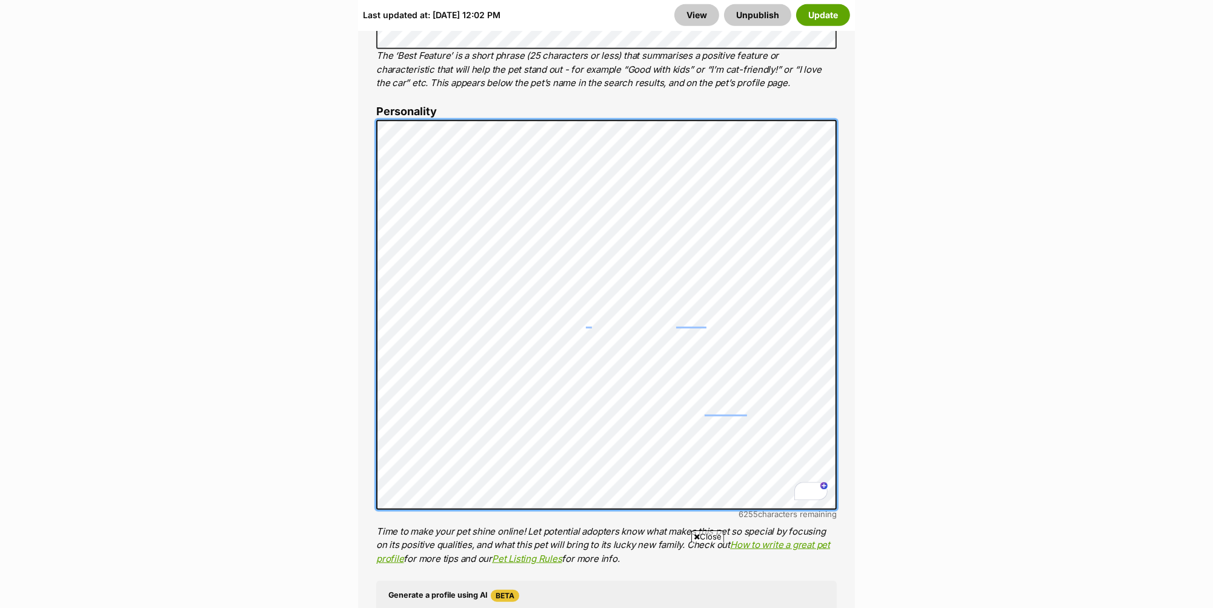
scroll to position [0, 0]
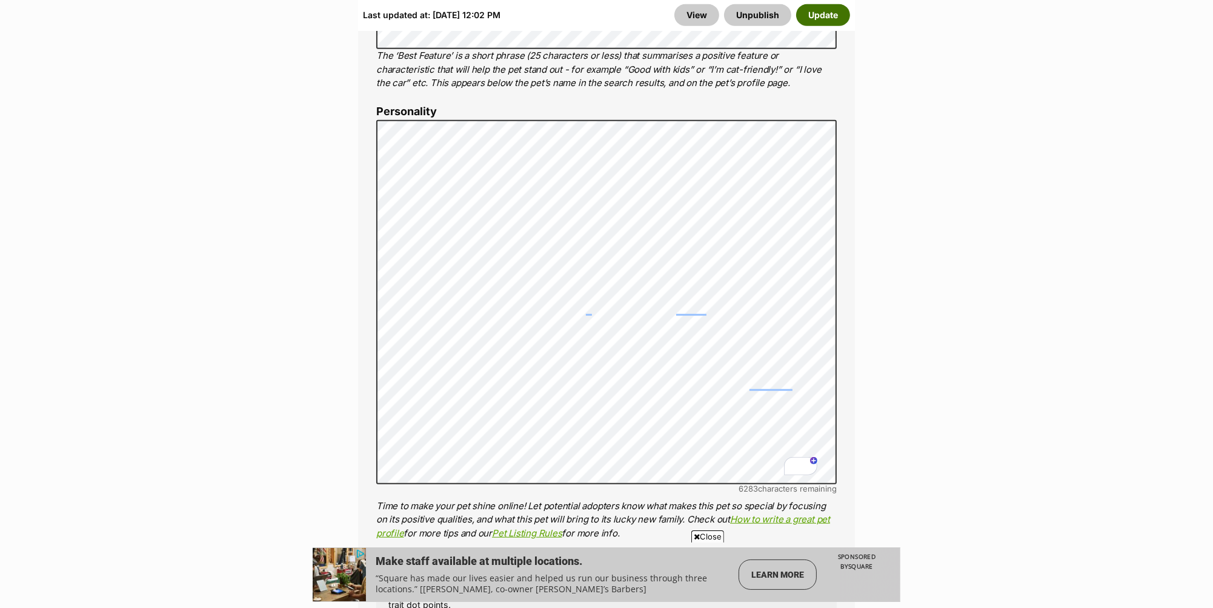
click at [814, 16] on button "Update" at bounding box center [823, 15] width 54 height 22
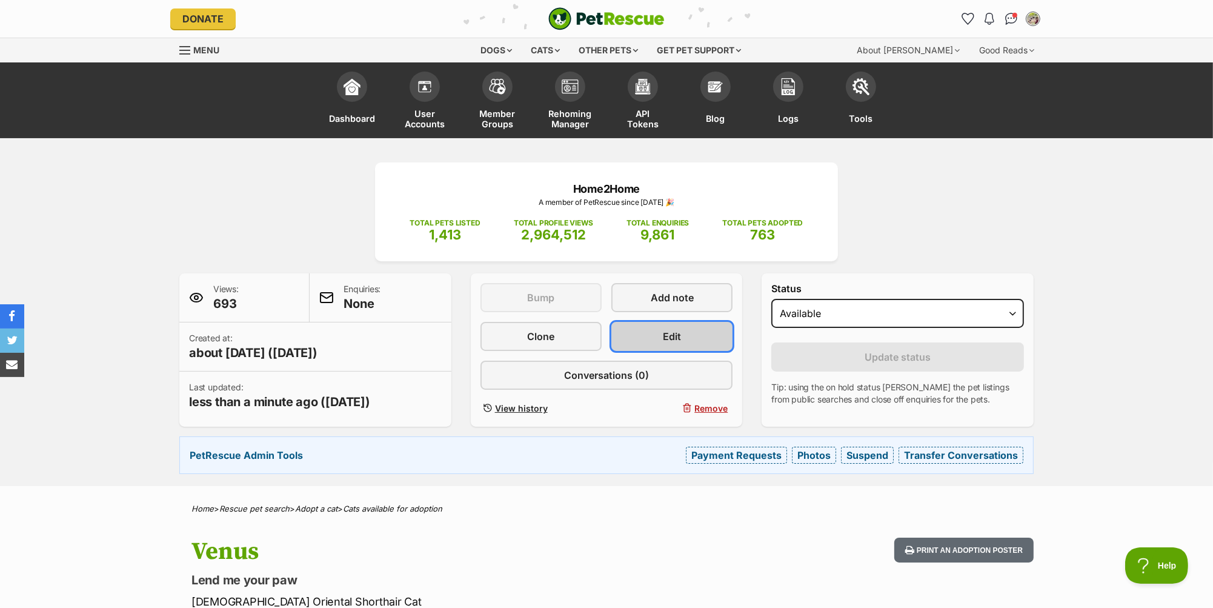
click at [691, 331] on link "Edit" at bounding box center [671, 336] width 121 height 29
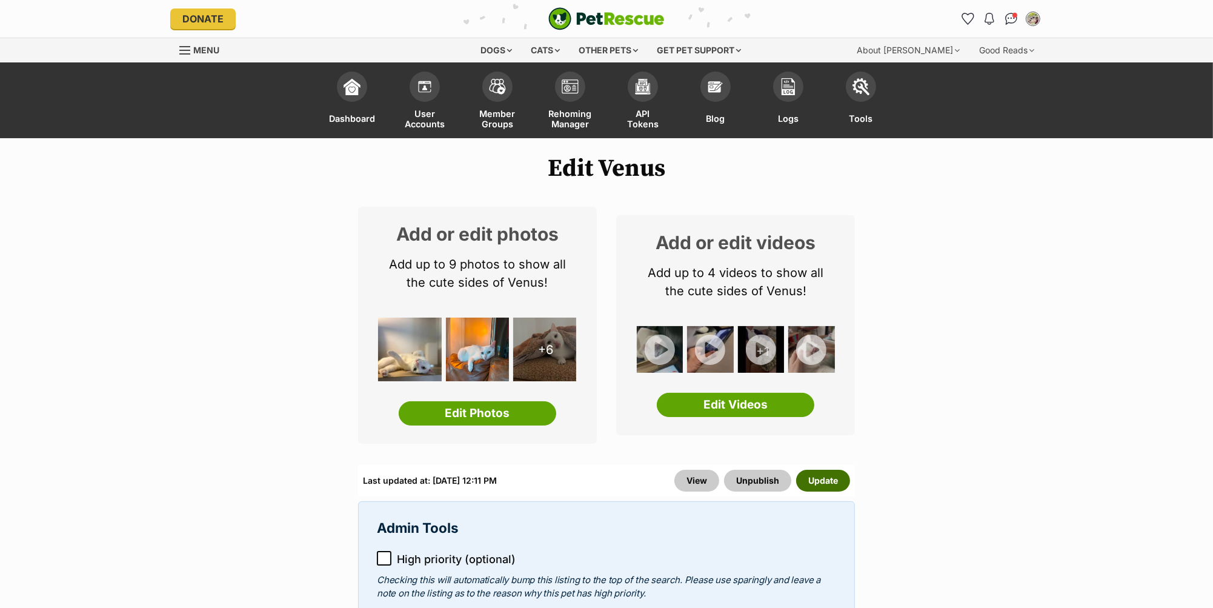
drag, startPoint x: 842, startPoint y: 486, endPoint x: 930, endPoint y: 440, distance: 99.4
click at [842, 485] on button "Update" at bounding box center [823, 480] width 54 height 22
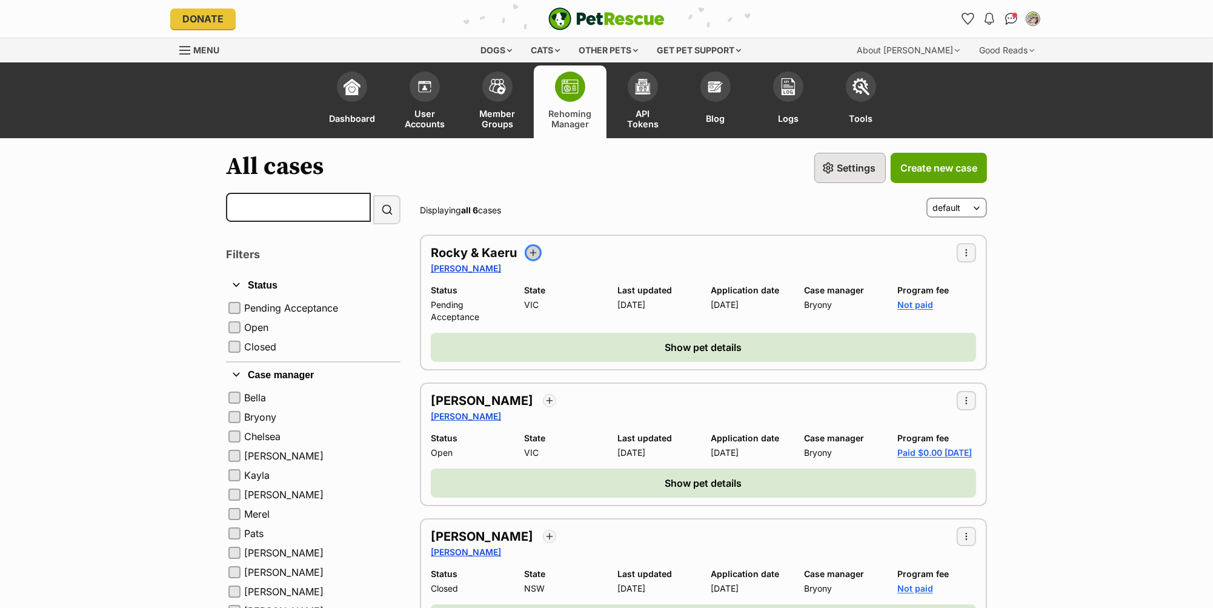
click at [531, 248] on span "button" at bounding box center [533, 253] width 10 height 10
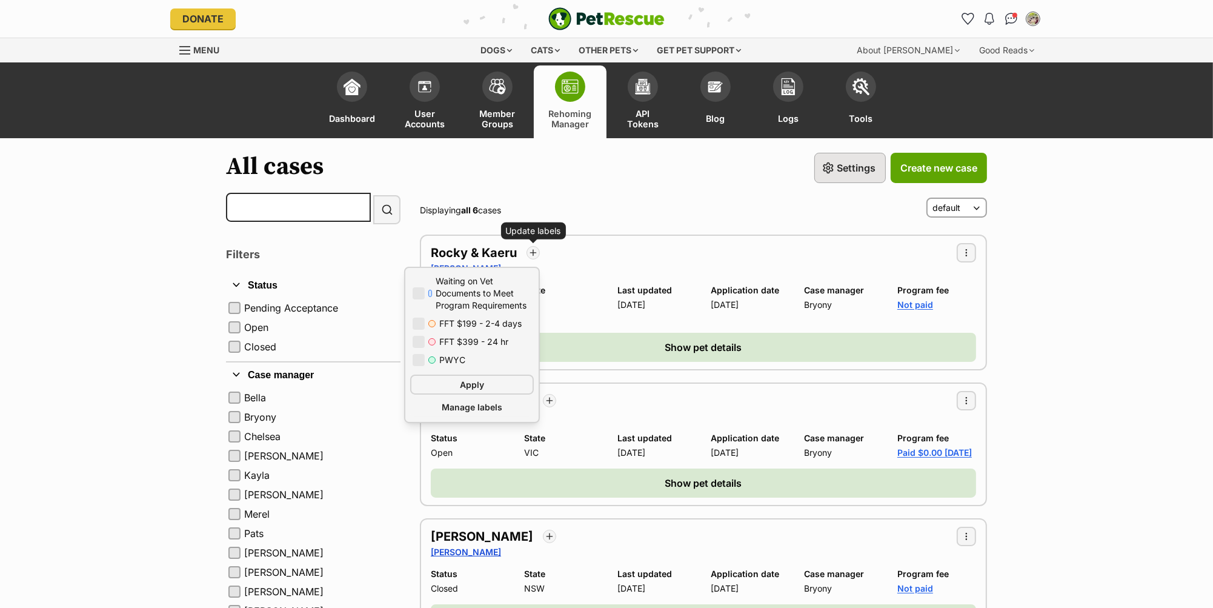
click at [652, 243] on div "Rocky & Kaeru Case labels Update labels Update labels Waiting on Vet Documents …" at bounding box center [703, 252] width 545 height 19
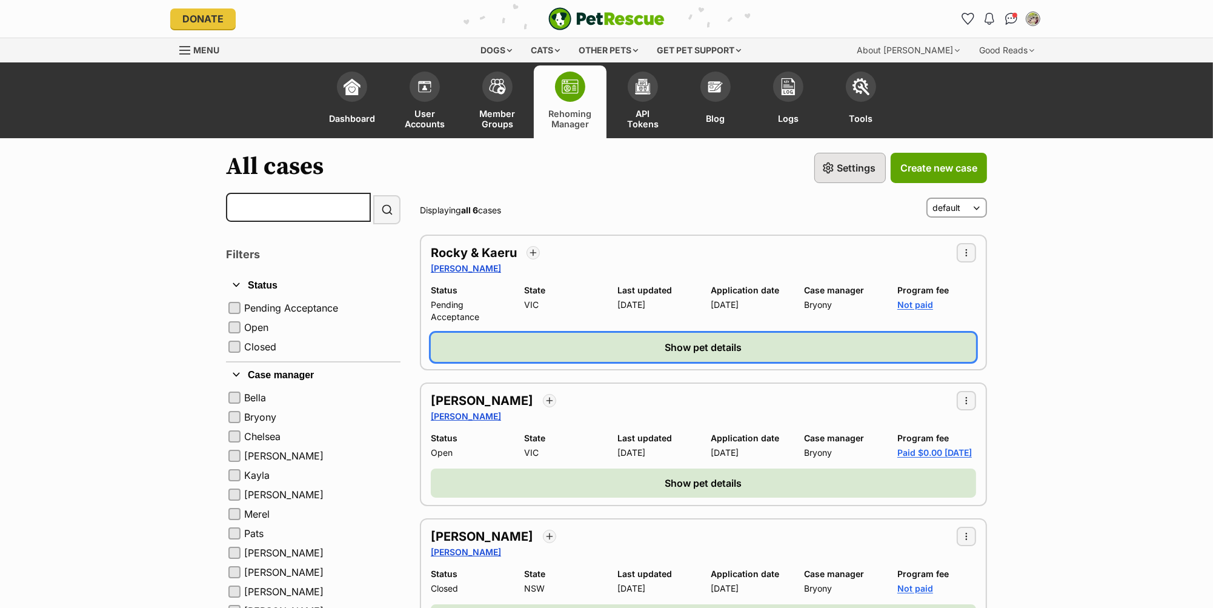
click at [594, 339] on button "Show pet details" at bounding box center [703, 347] width 545 height 29
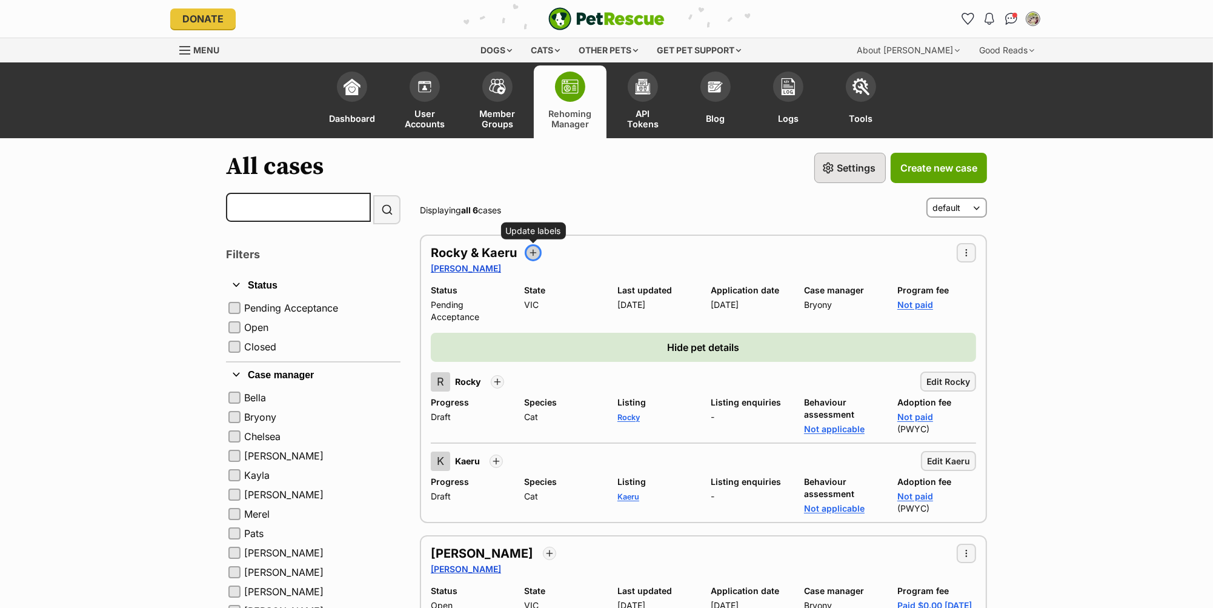
click at [532, 248] on span "button" at bounding box center [533, 253] width 10 height 10
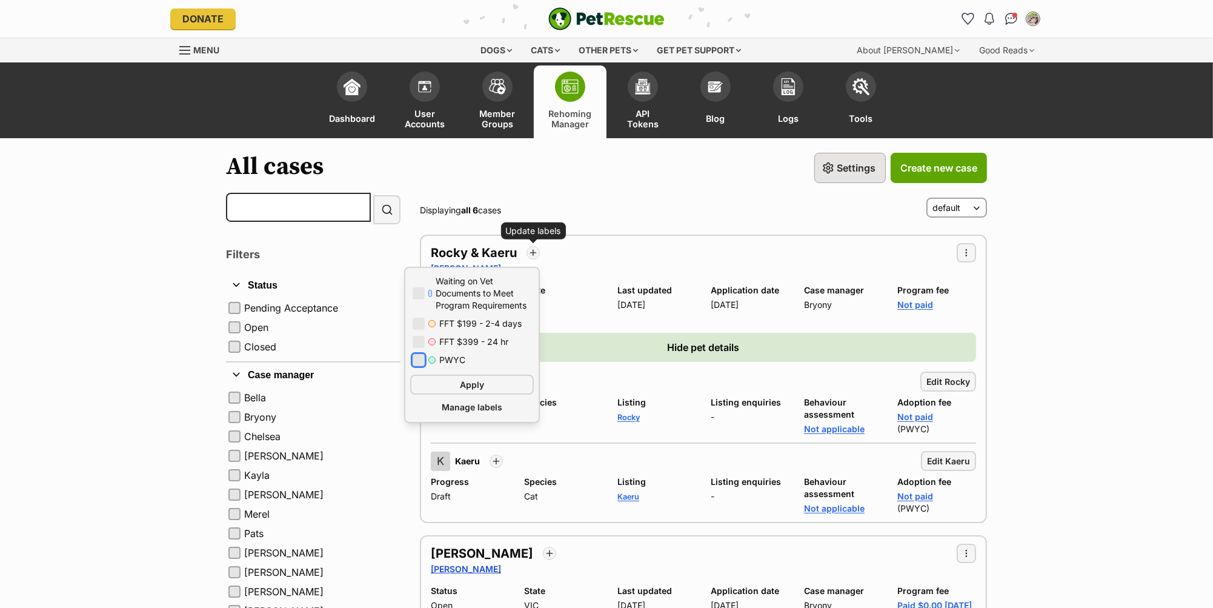
click at [420, 358] on button "button" at bounding box center [418, 360] width 12 height 12
checkbox input "true"
click at [468, 378] on span "Apply" at bounding box center [472, 384] width 24 height 13
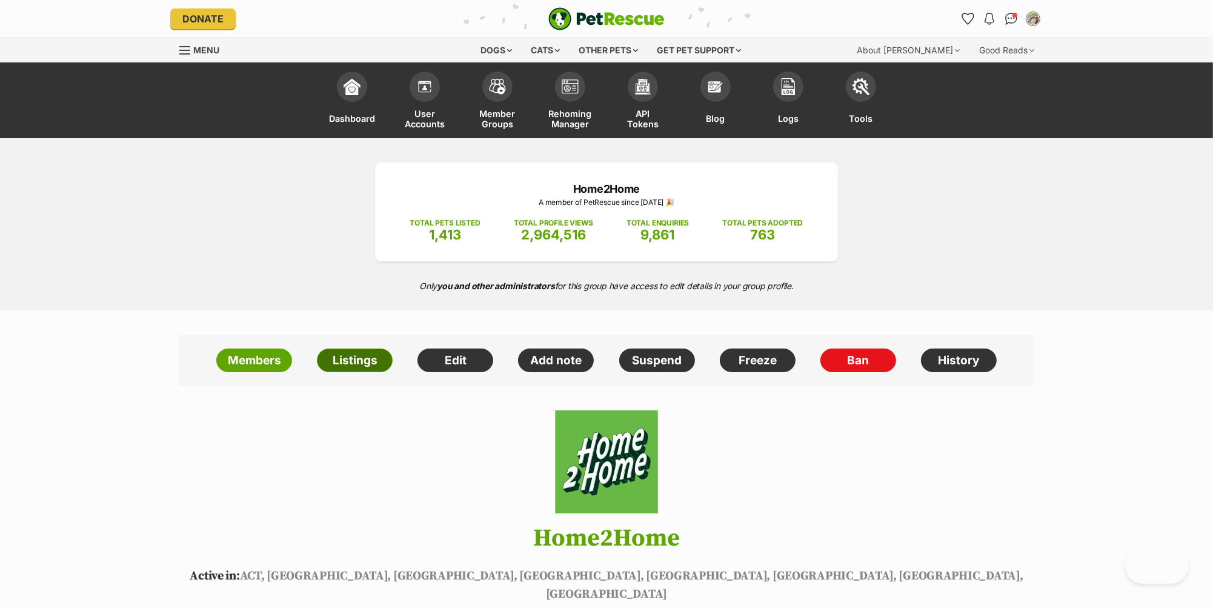
click at [358, 360] on link "Listings" at bounding box center [355, 360] width 76 height 24
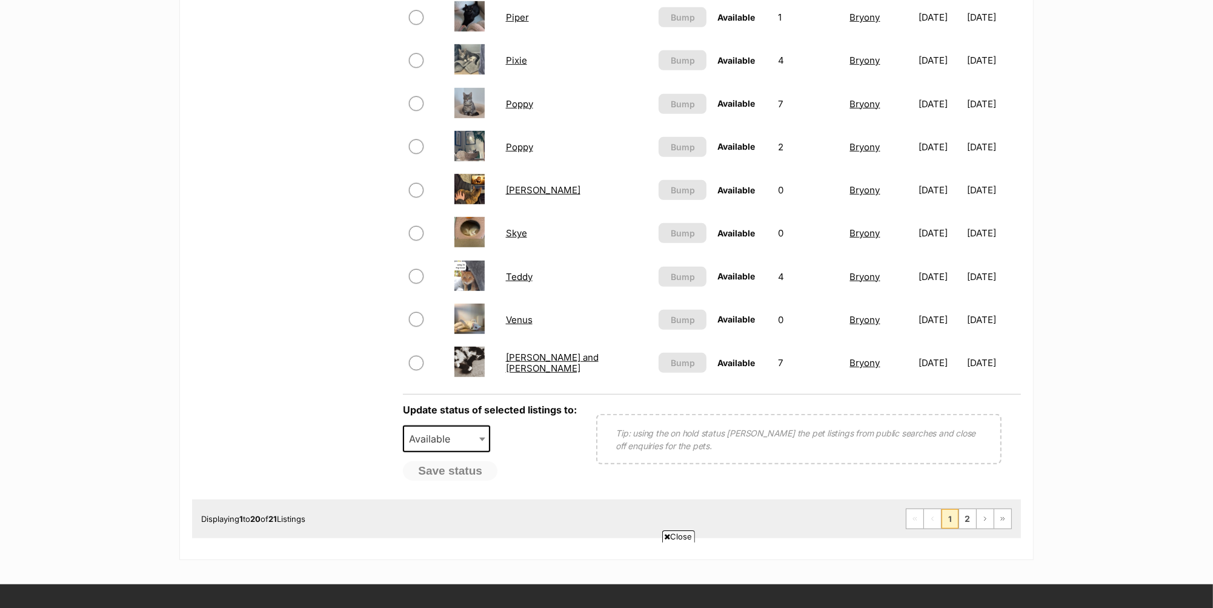
scroll to position [868, 0]
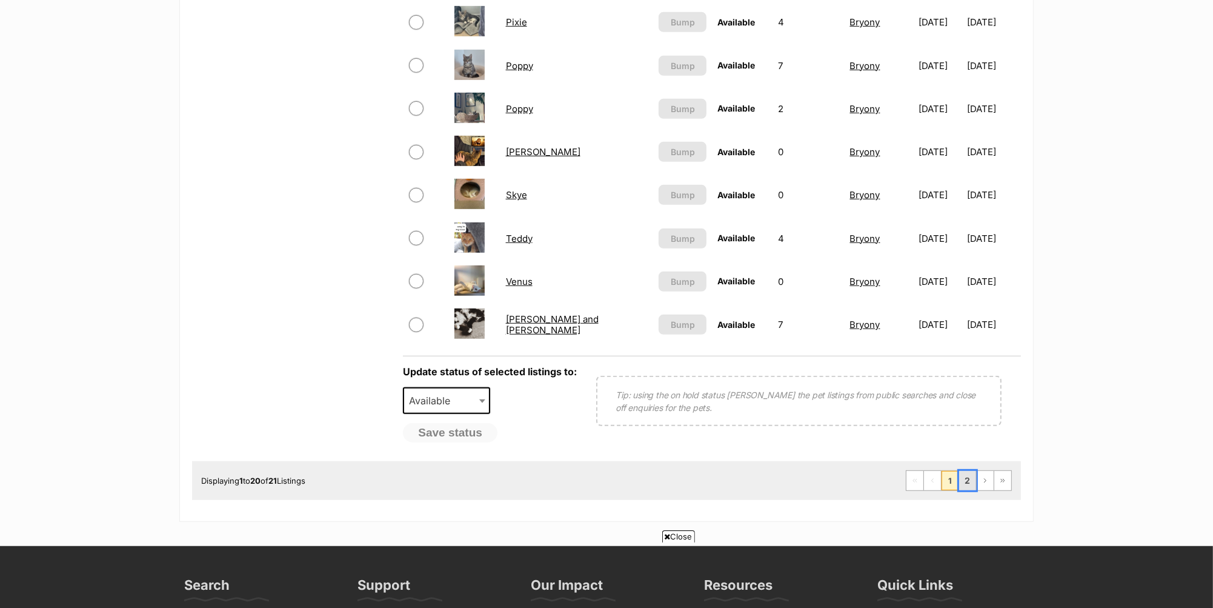
click at [969, 479] on link "2" at bounding box center [967, 480] width 17 height 19
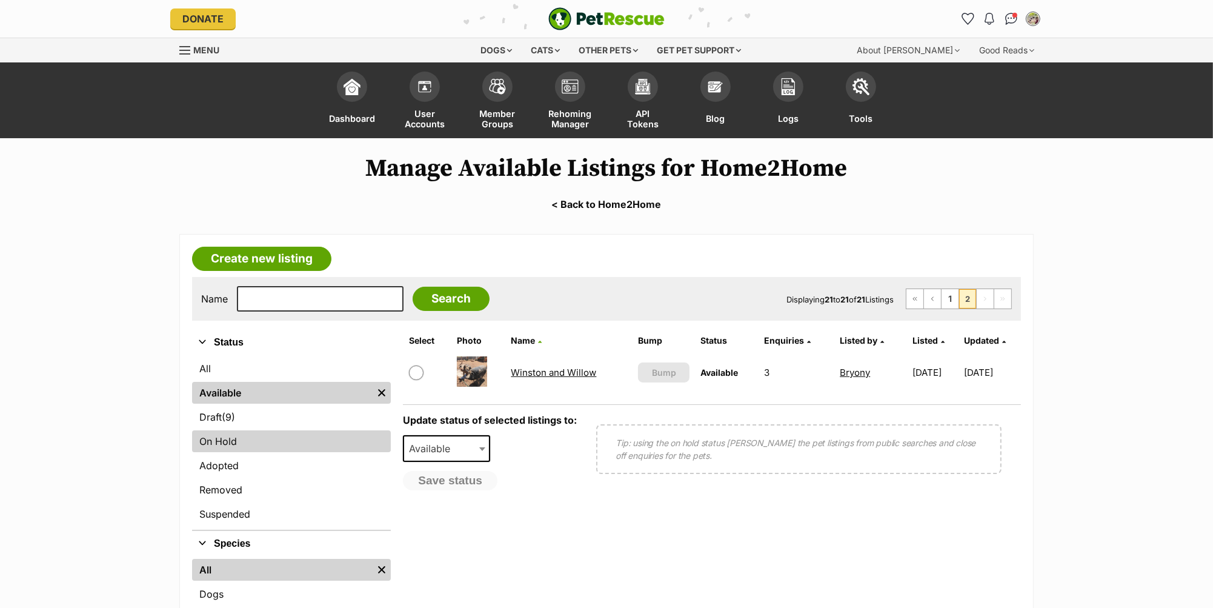
click at [213, 443] on link "On Hold" at bounding box center [291, 441] width 199 height 22
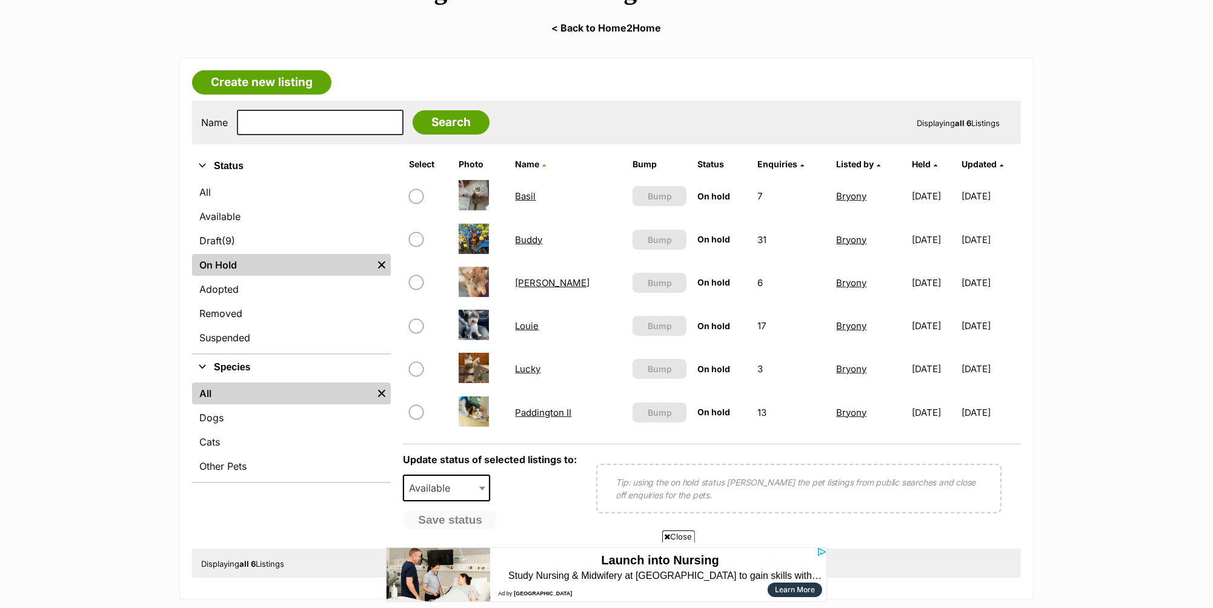
click at [526, 237] on link "Buddy" at bounding box center [528, 240] width 27 height 12
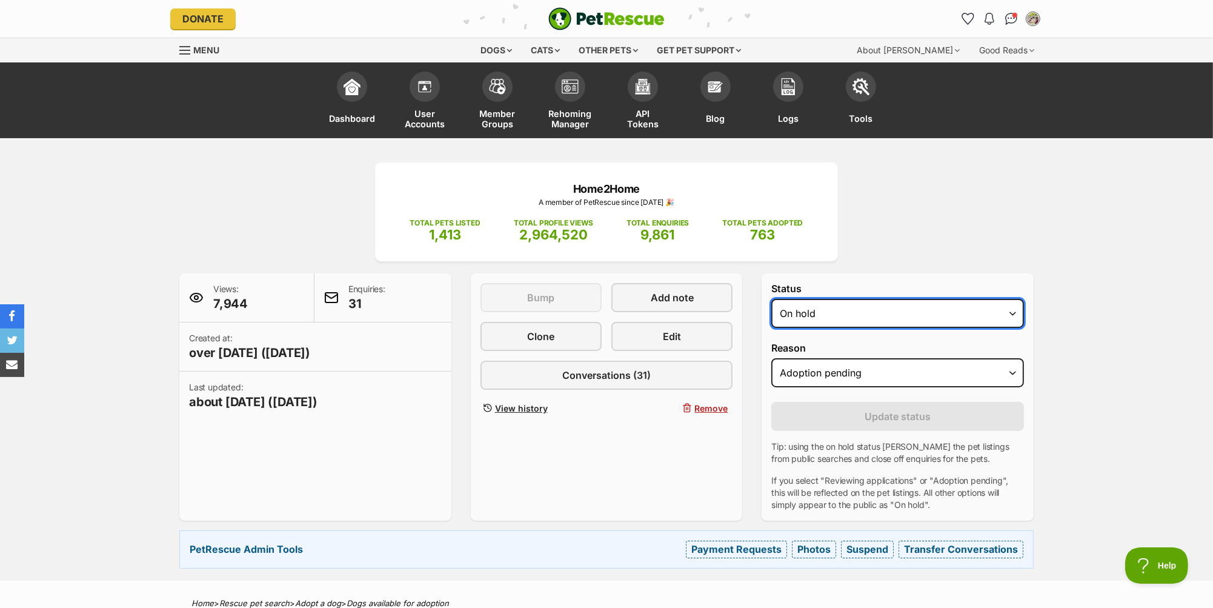
click at [847, 313] on select "Draft - not available as listing has enquires Available On hold Adopted" at bounding box center [897, 313] width 253 height 29
select select "rehomed"
click at [771, 299] on select "Draft - not available as listing has enquires Available On hold Adopted" at bounding box center [897, 313] width 253 height 29
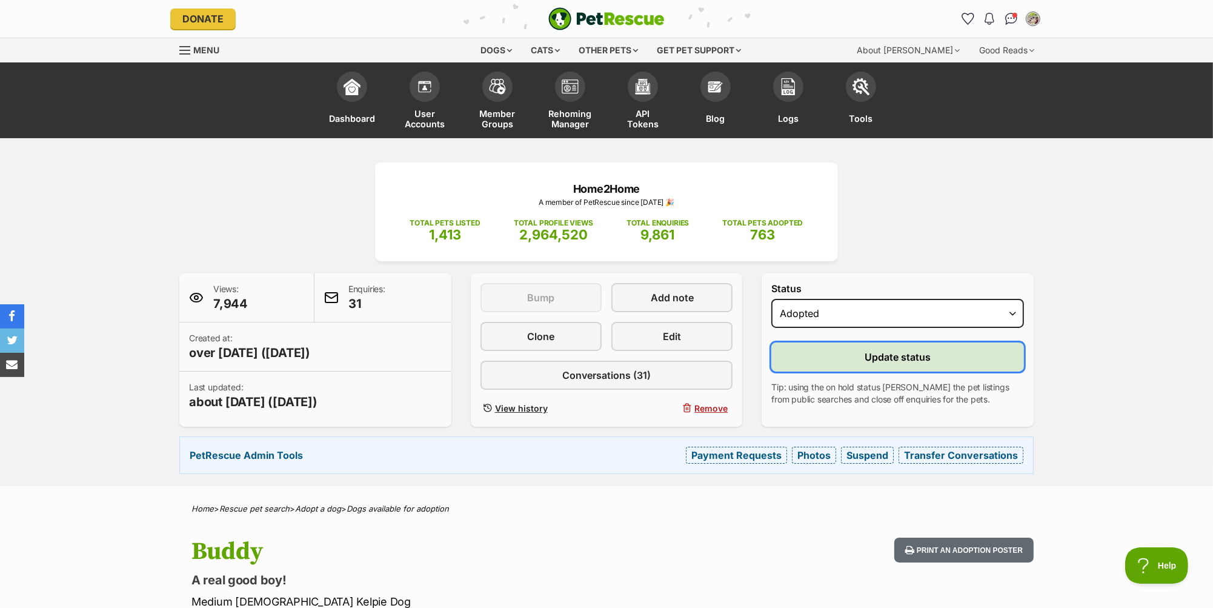
click at [853, 350] on button "Update status" at bounding box center [897, 356] width 253 height 29
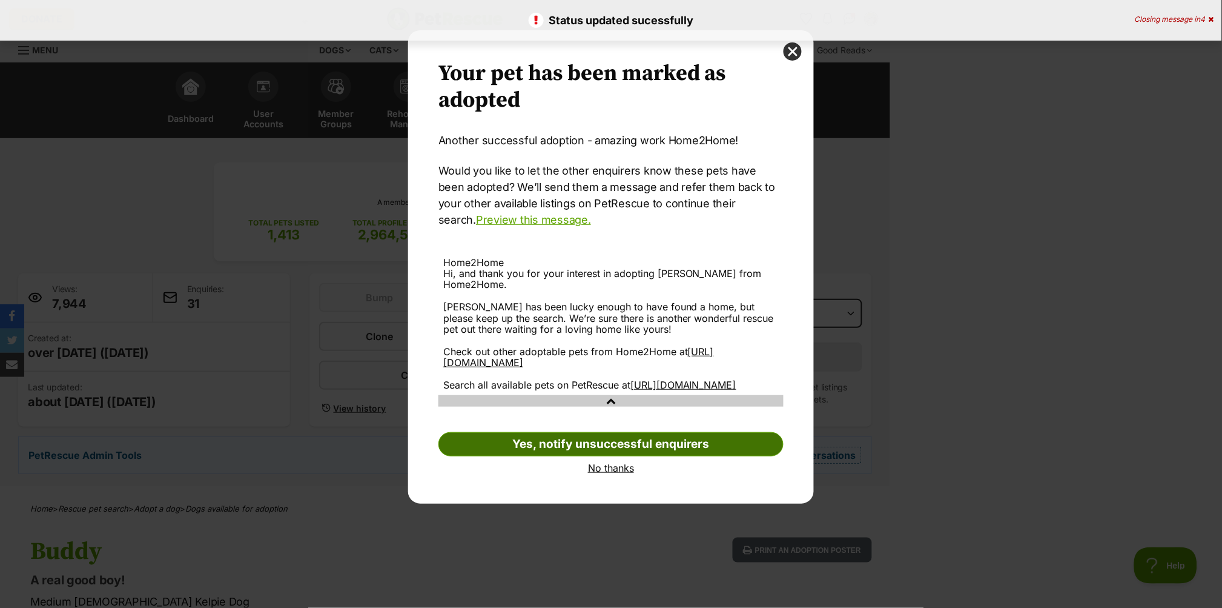
click at [641, 447] on link "Yes, notify unsuccessful enquirers" at bounding box center [611, 444] width 345 height 24
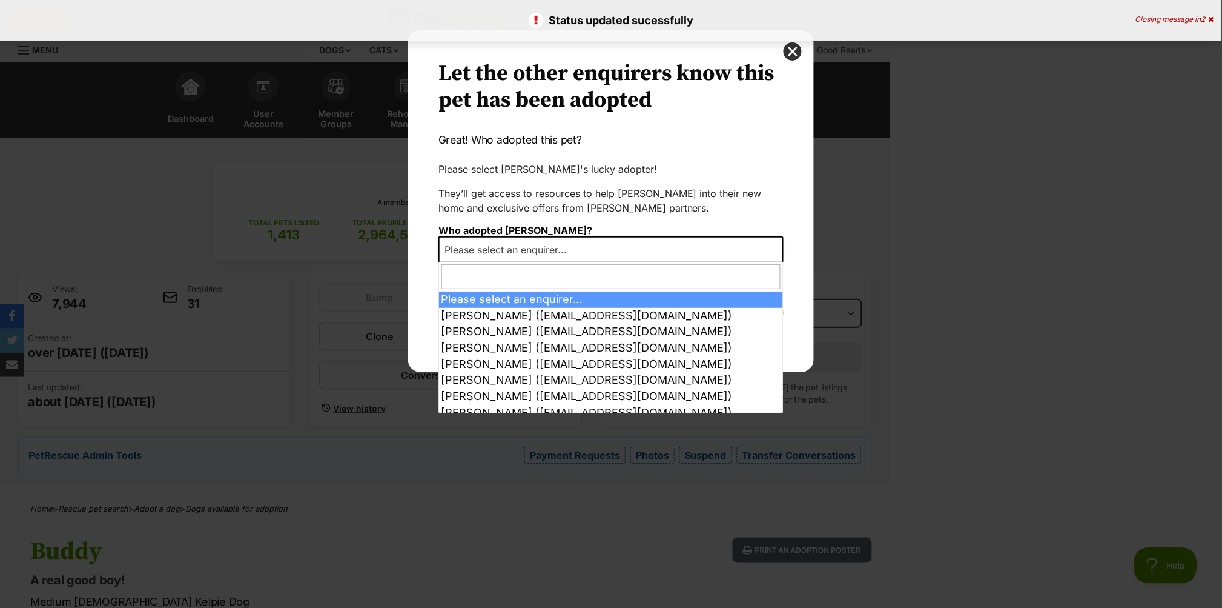
click at [502, 243] on span "Please select an enquirer..." at bounding box center [509, 249] width 139 height 17
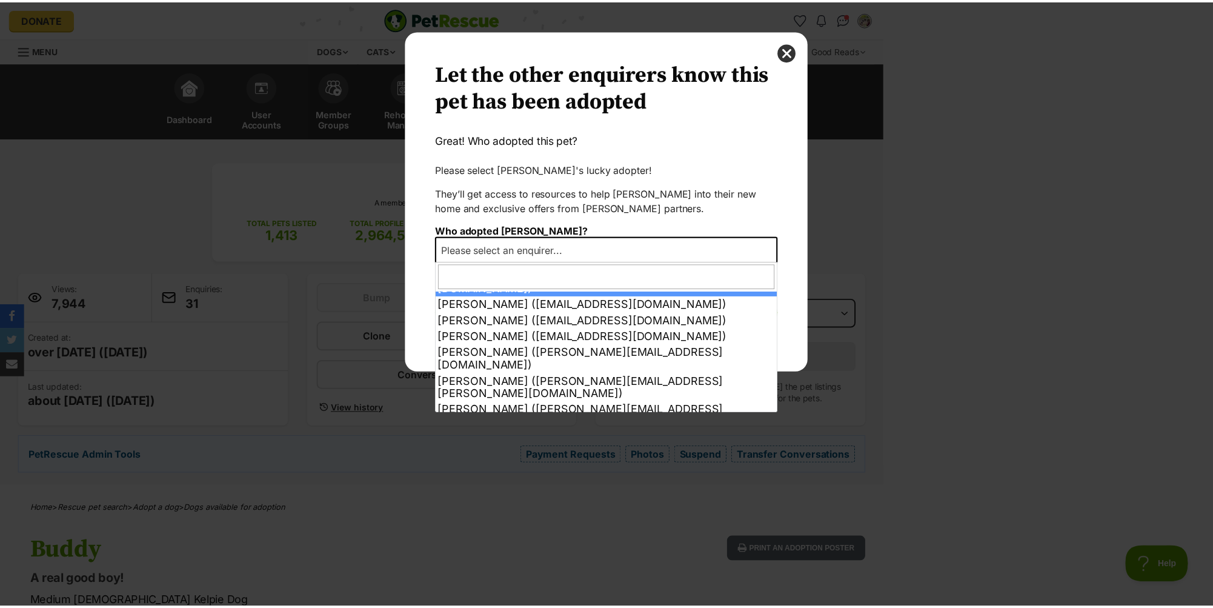
scroll to position [412, 0]
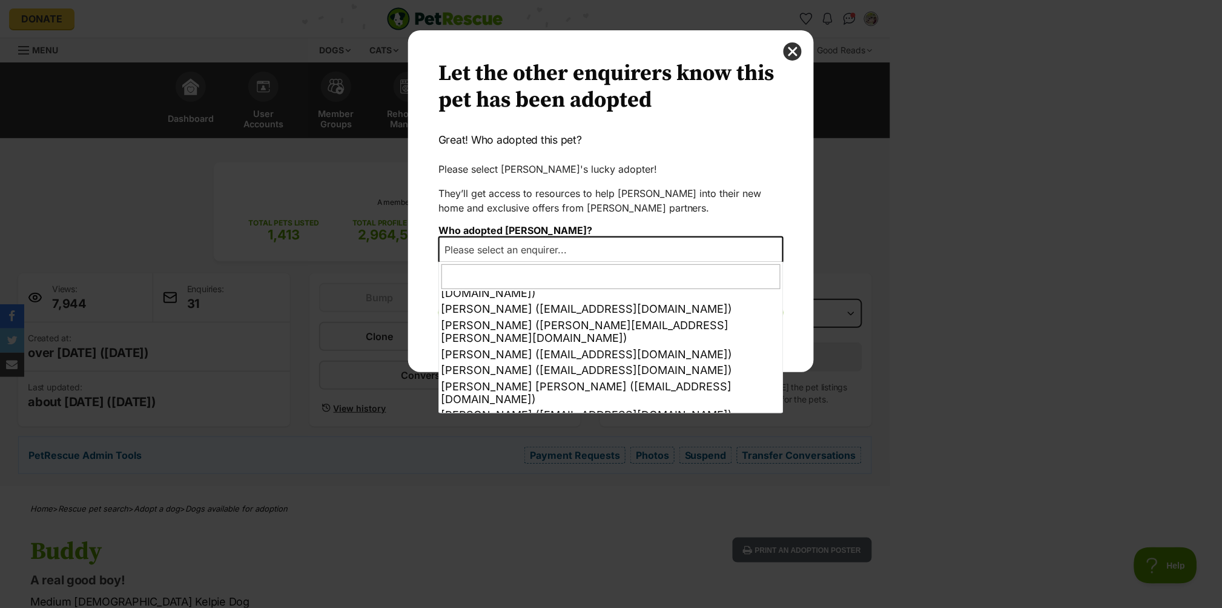
select select "2007871"
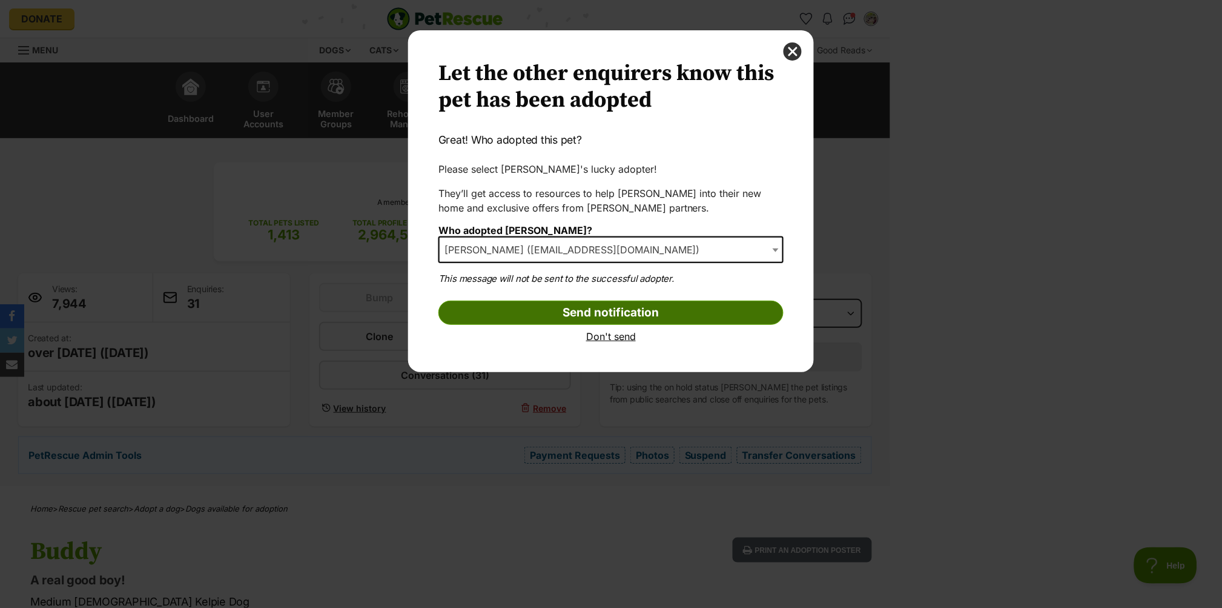
click at [547, 310] on input "Send notification" at bounding box center [611, 312] width 345 height 24
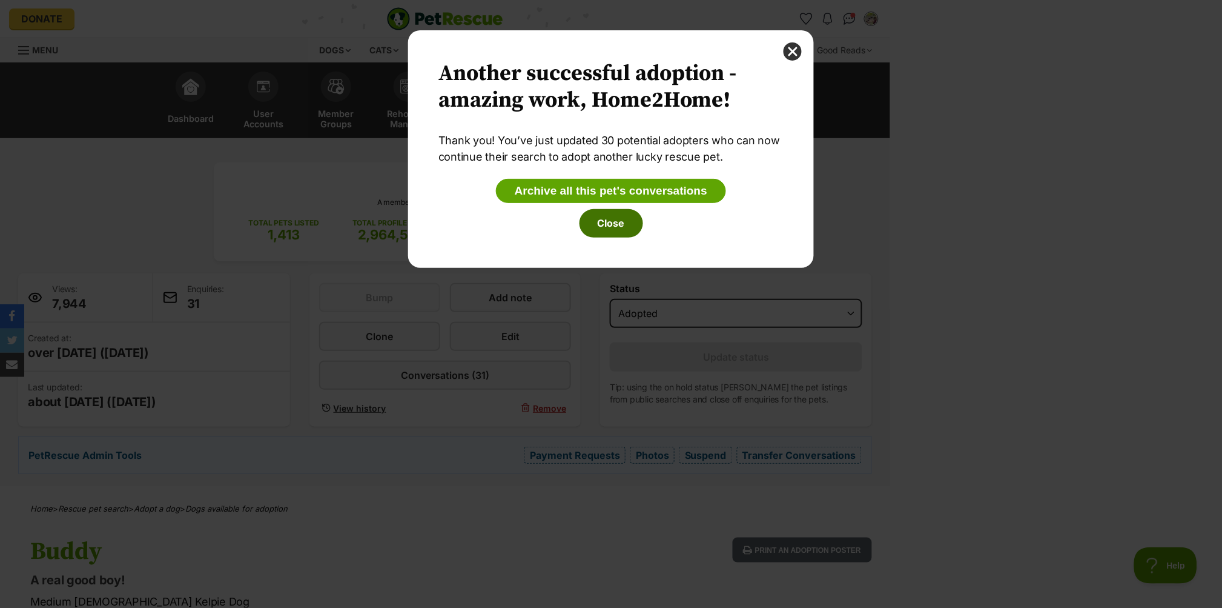
click at [629, 225] on button "Close" at bounding box center [612, 223] width 64 height 28
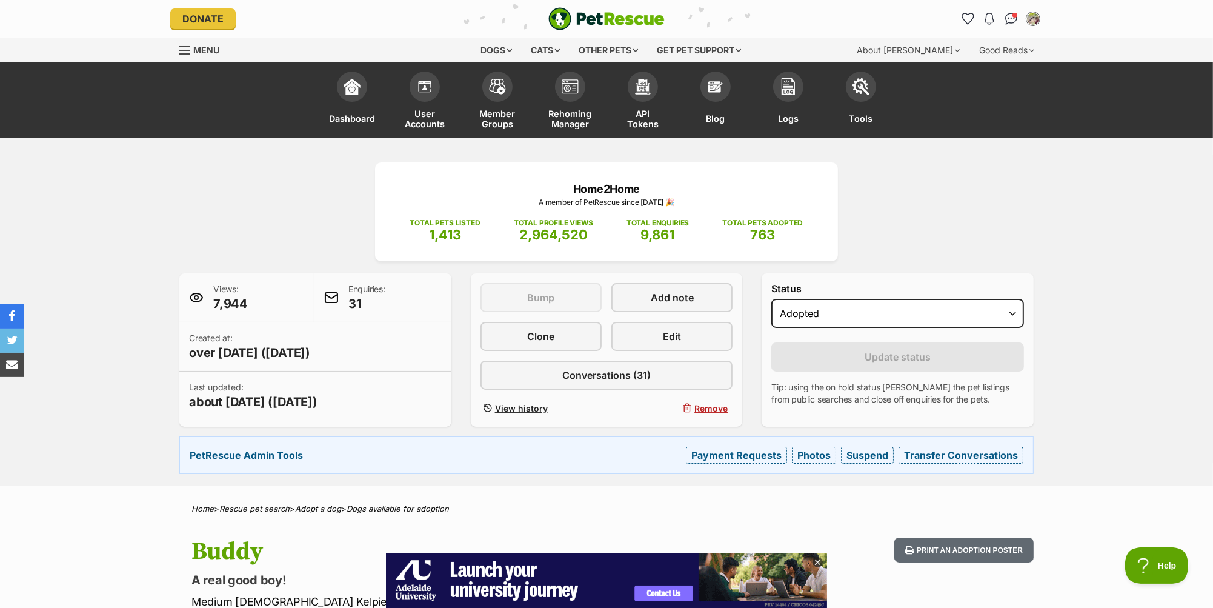
scroll to position [0, 0]
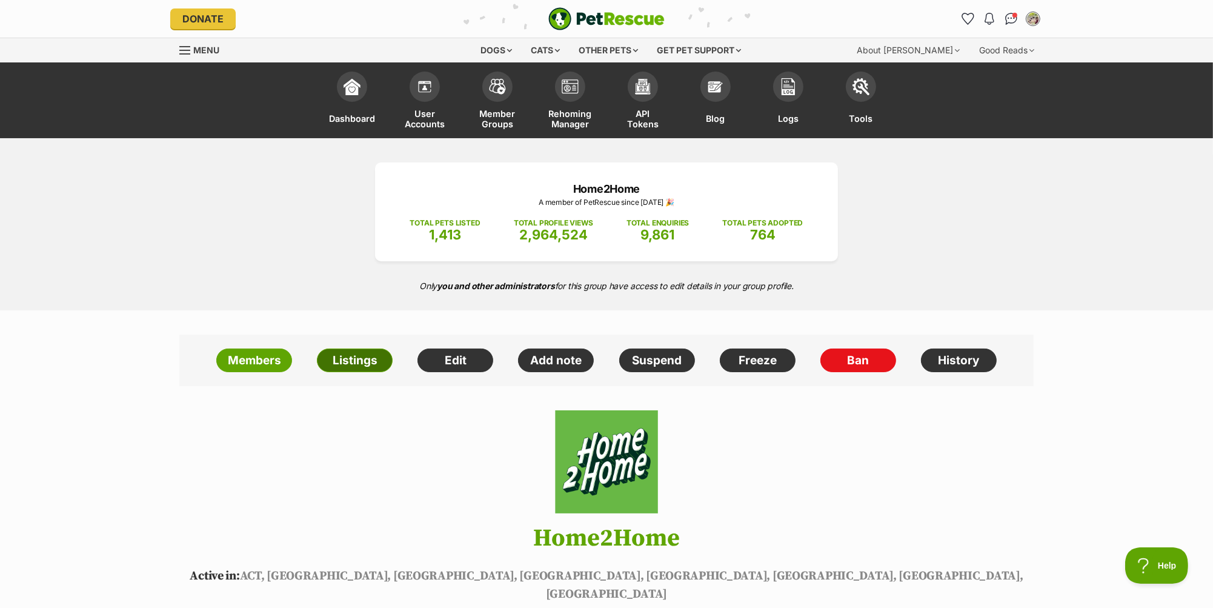
click at [357, 363] on link "Listings" at bounding box center [355, 360] width 76 height 24
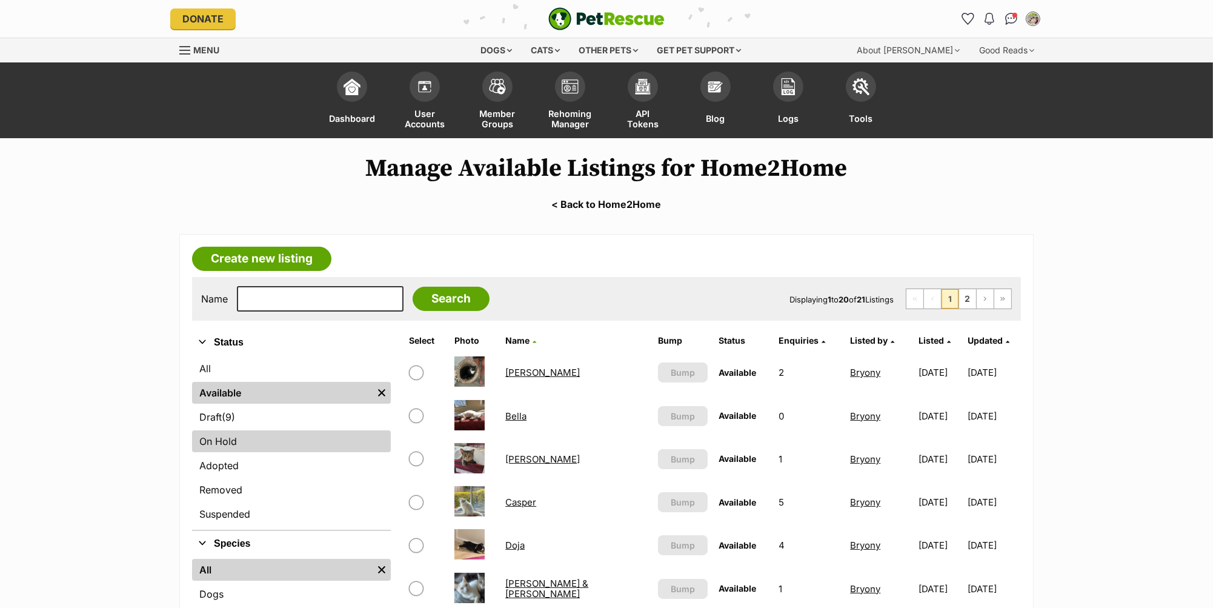
click at [233, 447] on link "On Hold" at bounding box center [291, 441] width 199 height 22
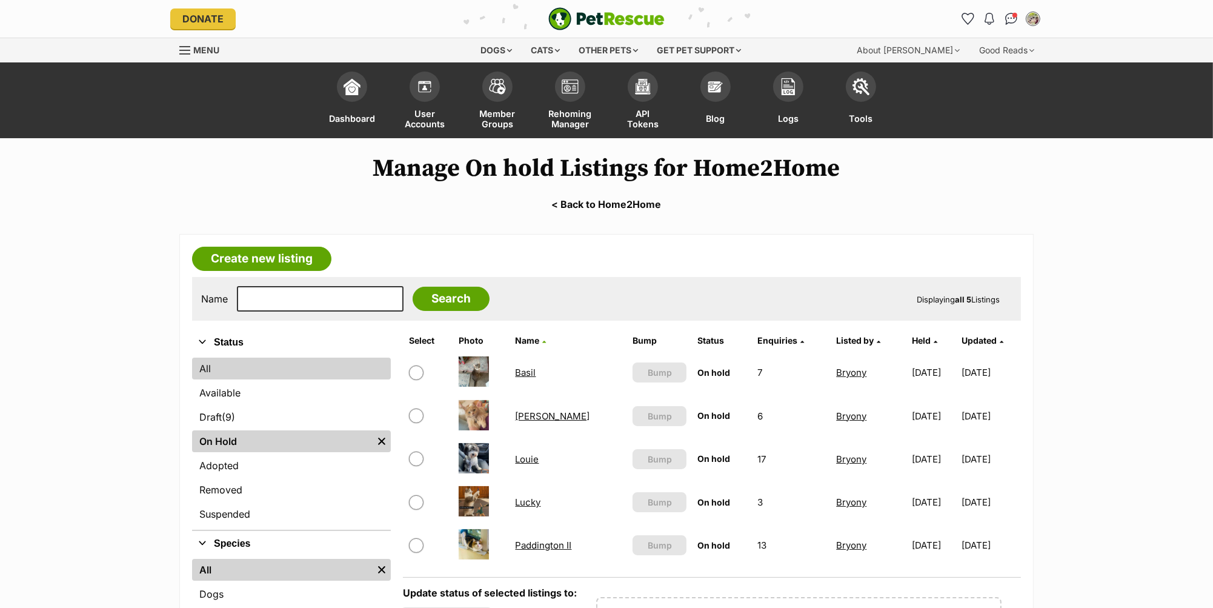
click at [217, 367] on link "All" at bounding box center [291, 368] width 199 height 22
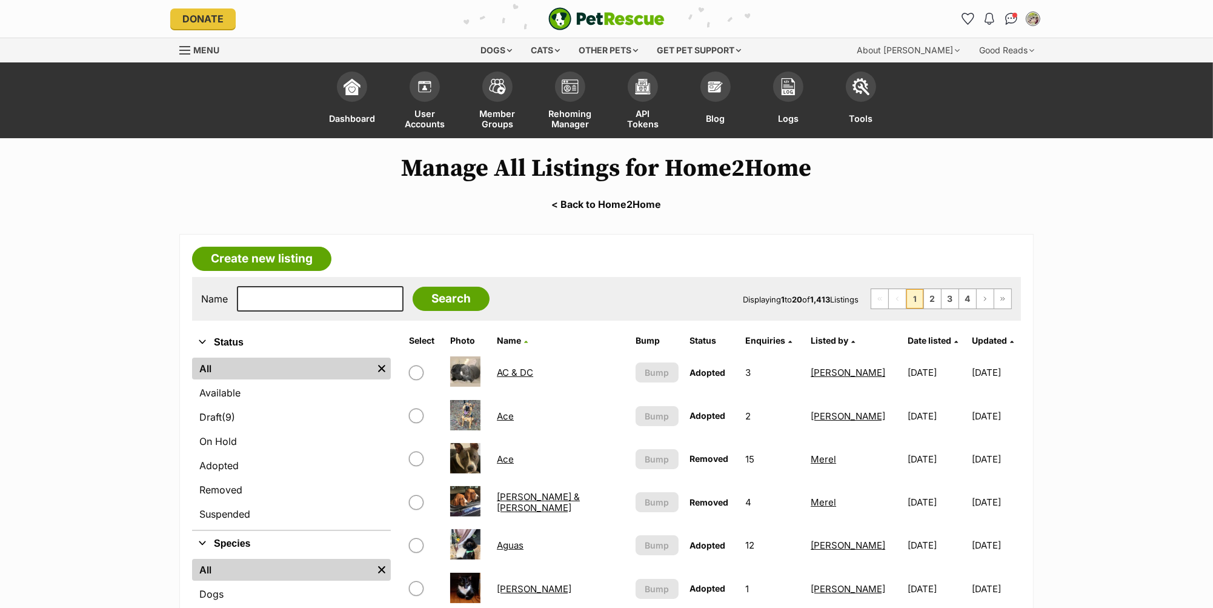
click at [243, 390] on link "Available" at bounding box center [291, 393] width 199 height 22
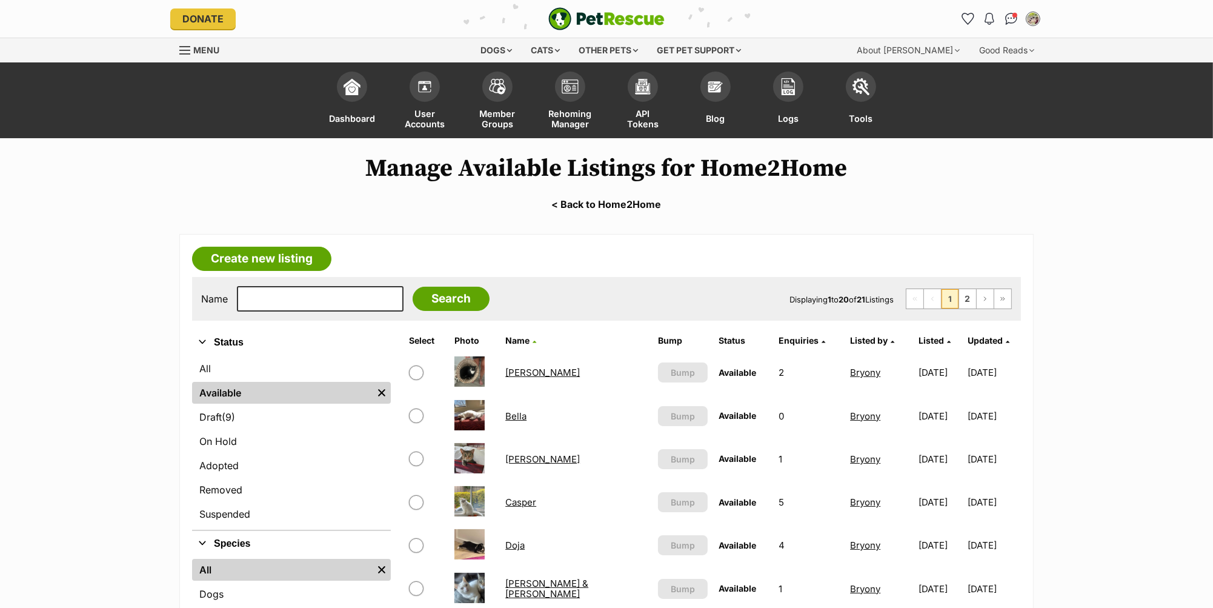
click at [778, 338] on span "Enquiries" at bounding box center [798, 340] width 40 height 10
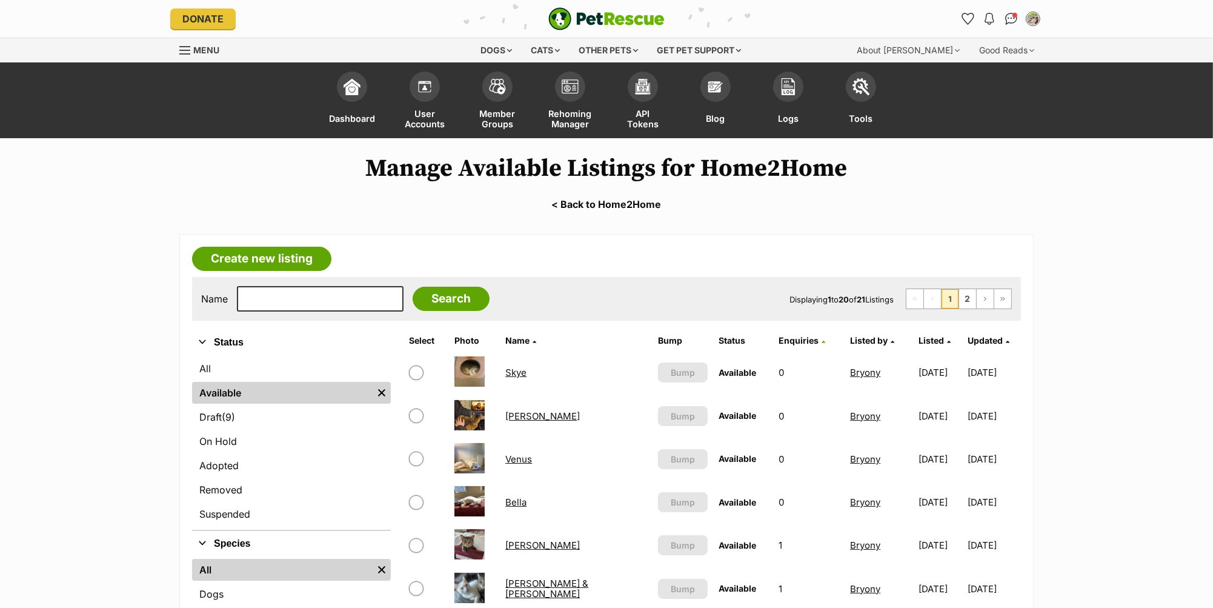
click at [919, 339] on span "Listed" at bounding box center [931, 340] width 25 height 10
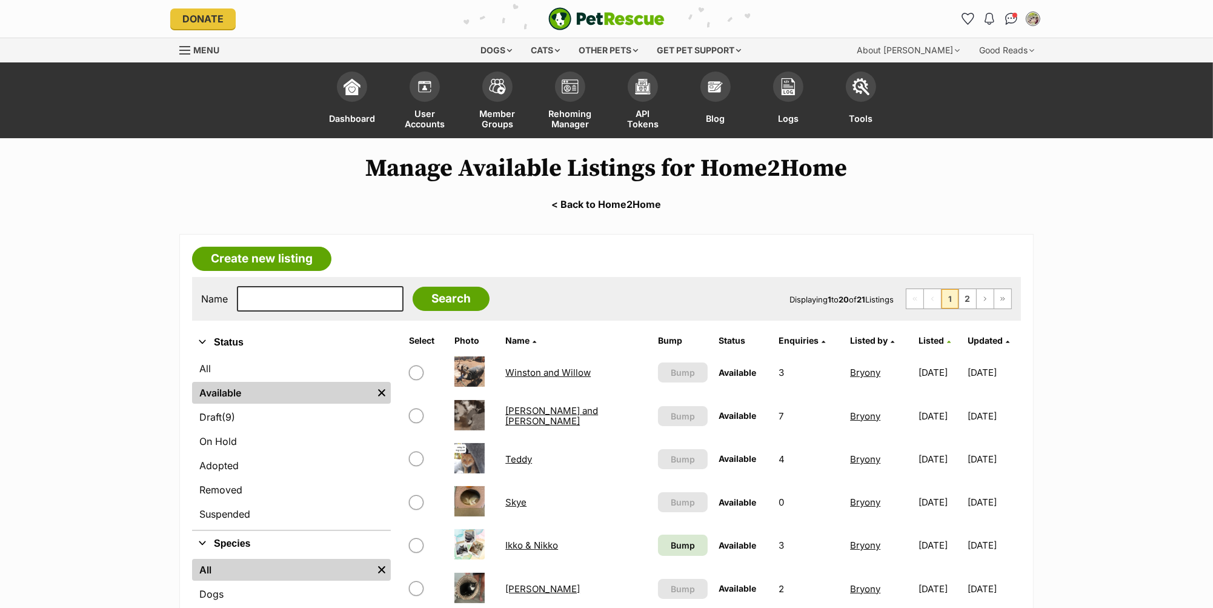
click at [919, 339] on span "Listed" at bounding box center [931, 340] width 25 height 10
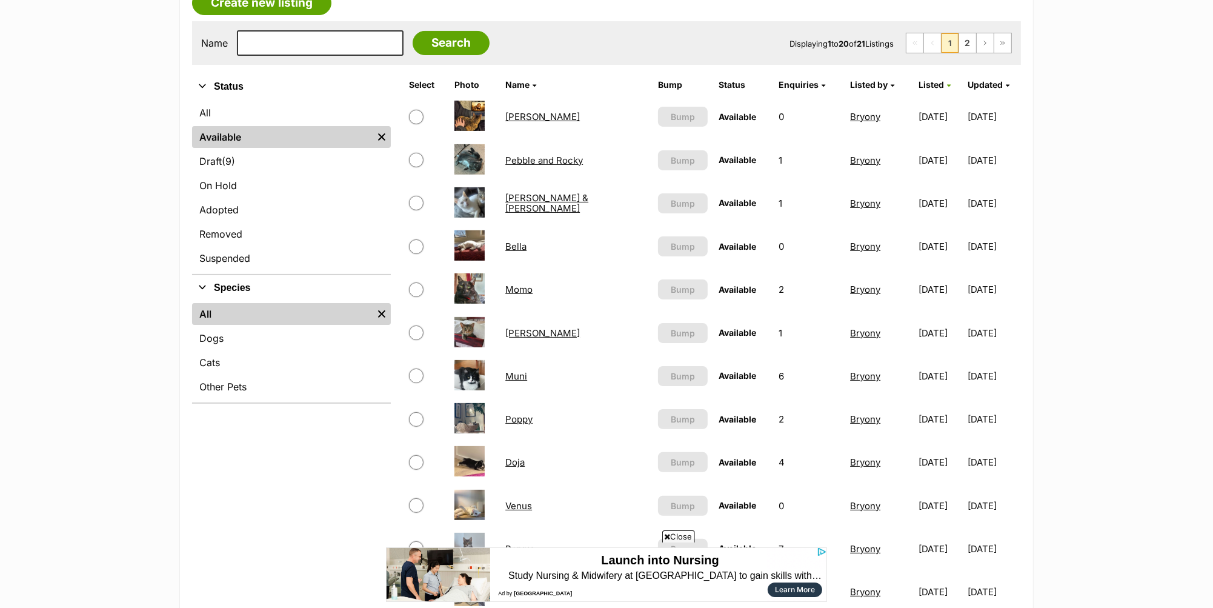
scroll to position [267, 0]
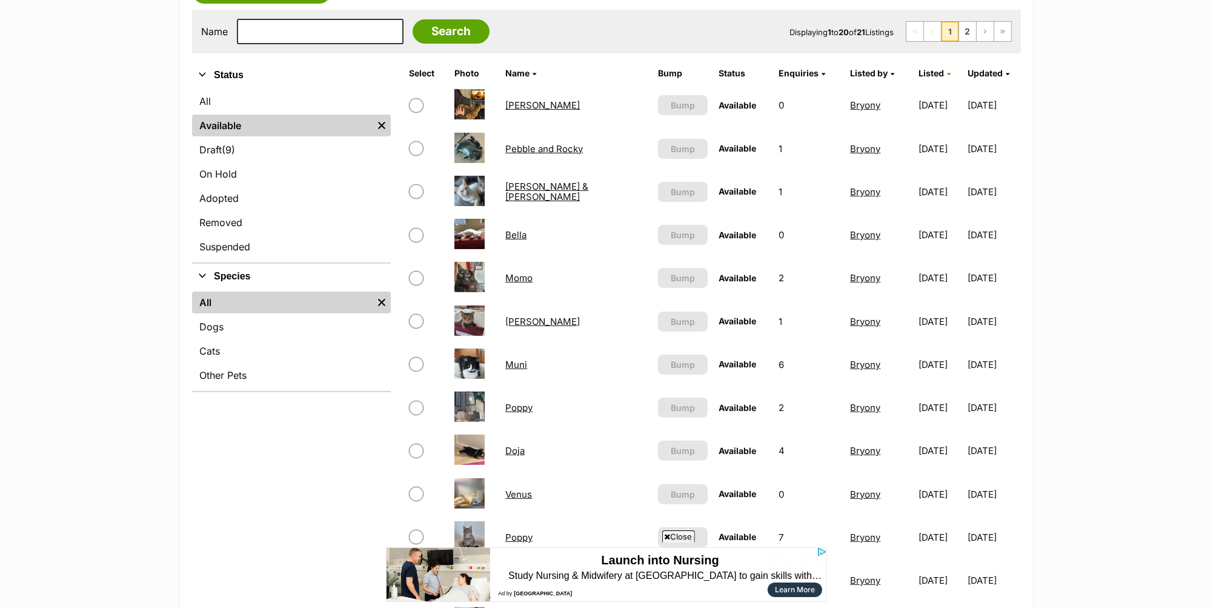
click at [519, 489] on link "Venus" at bounding box center [518, 494] width 27 height 12
